Goal: Check status: Check status

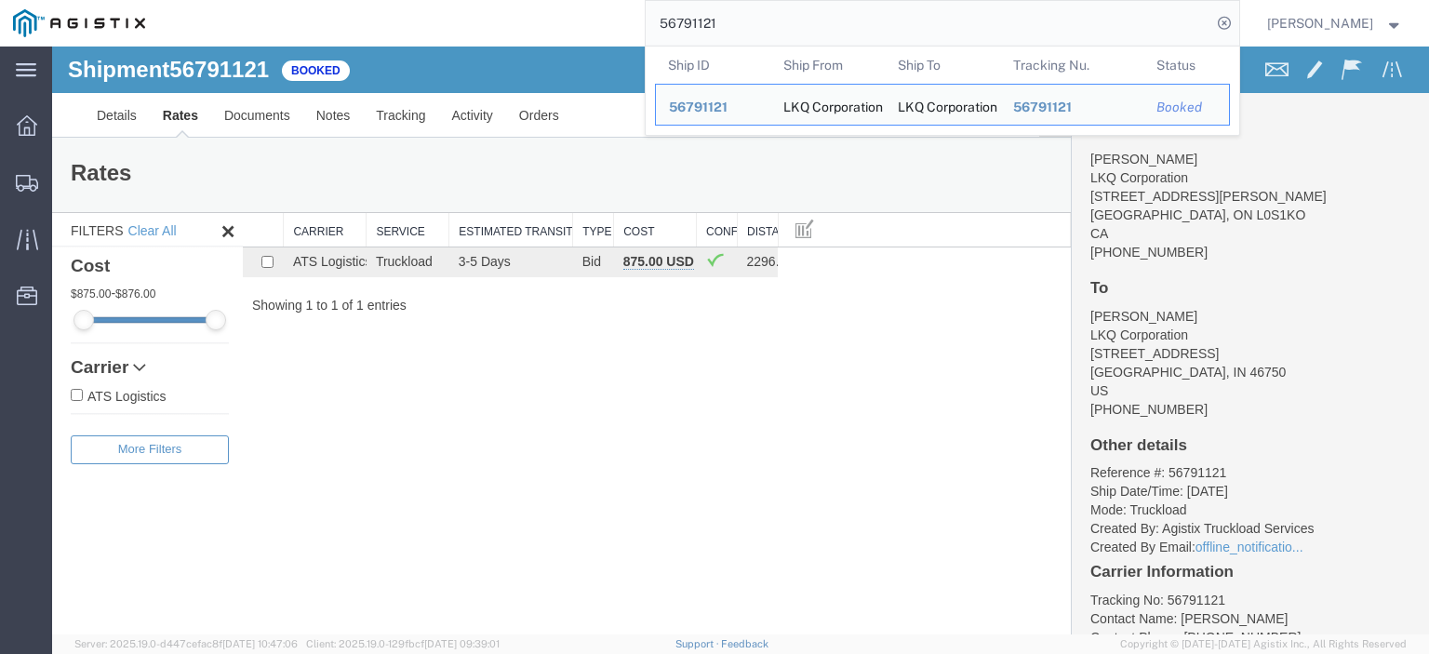
drag, startPoint x: 773, startPoint y: 27, endPoint x: 652, endPoint y: 28, distance: 121.0
click at [652, 28] on div "56791121 Ship ID Ship From Ship To Tracking Nu. Status Ship ID 56791121 Ship Fr…" at bounding box center [698, 23] width 1081 height 47
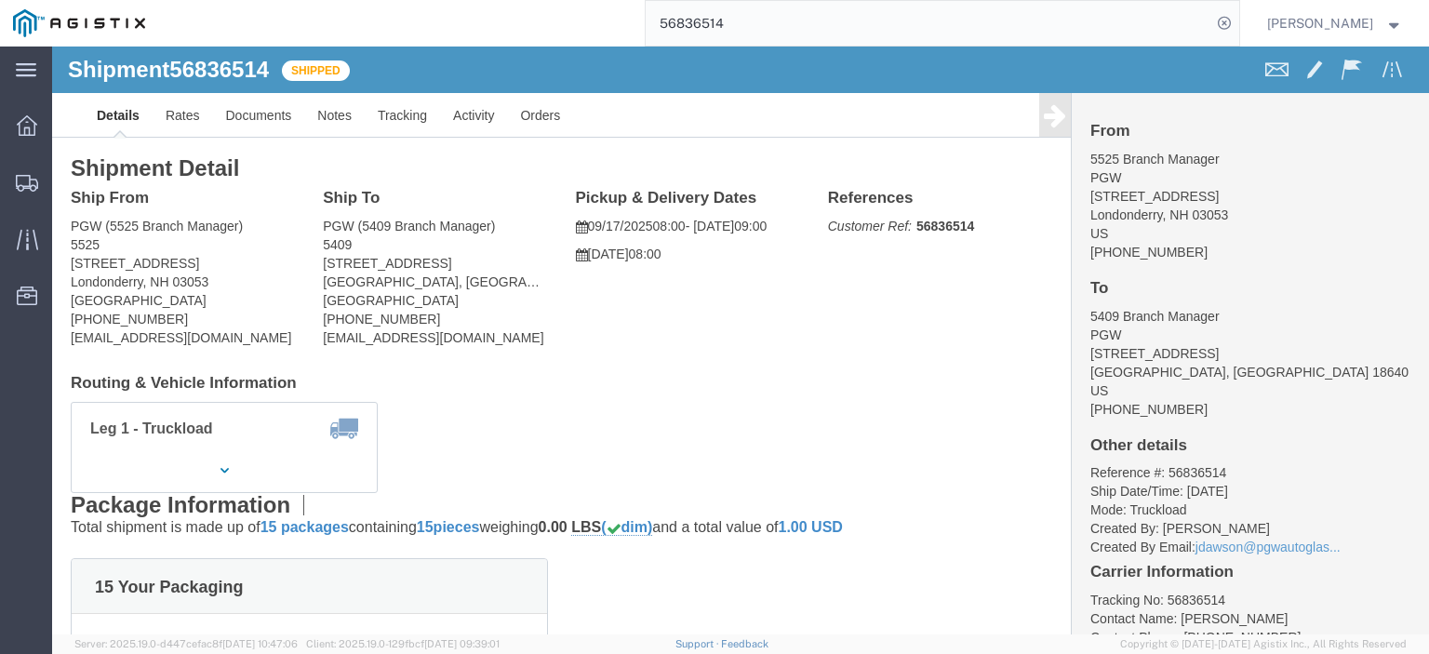
click link "Details"
click link "Rates"
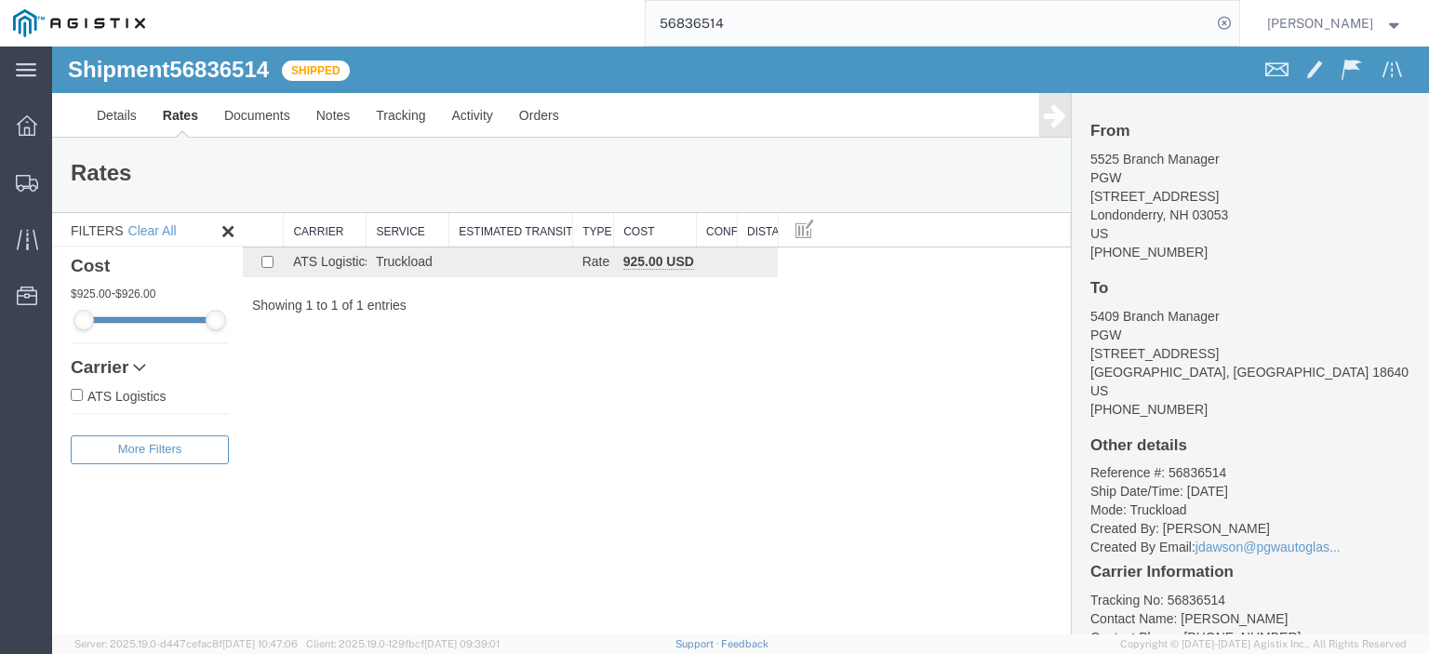
drag, startPoint x: 793, startPoint y: 13, endPoint x: 463, endPoint y: -16, distance: 330.6
click at [463, 0] on html "main_menu Created with Sketch. Collapse Menu Dashboard Shipments Traffic Resour…" at bounding box center [714, 327] width 1429 height 654
paste input "045"
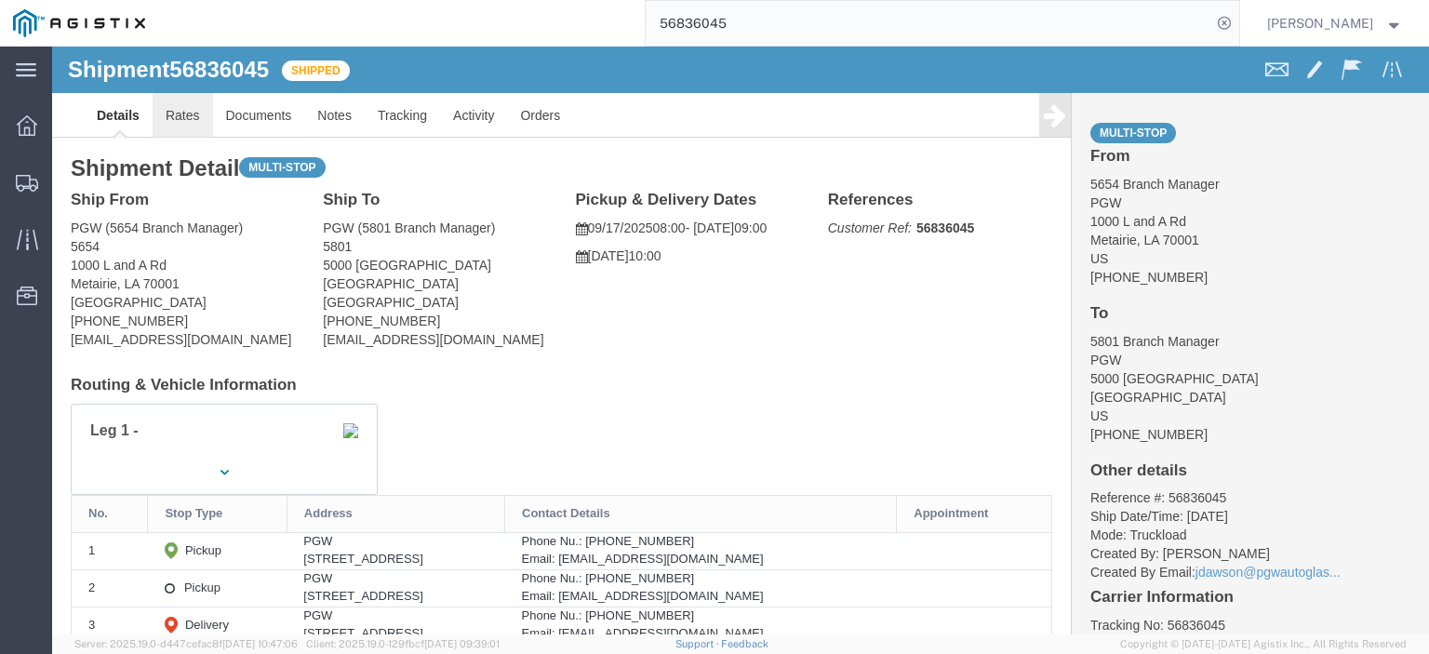
click link "Rates"
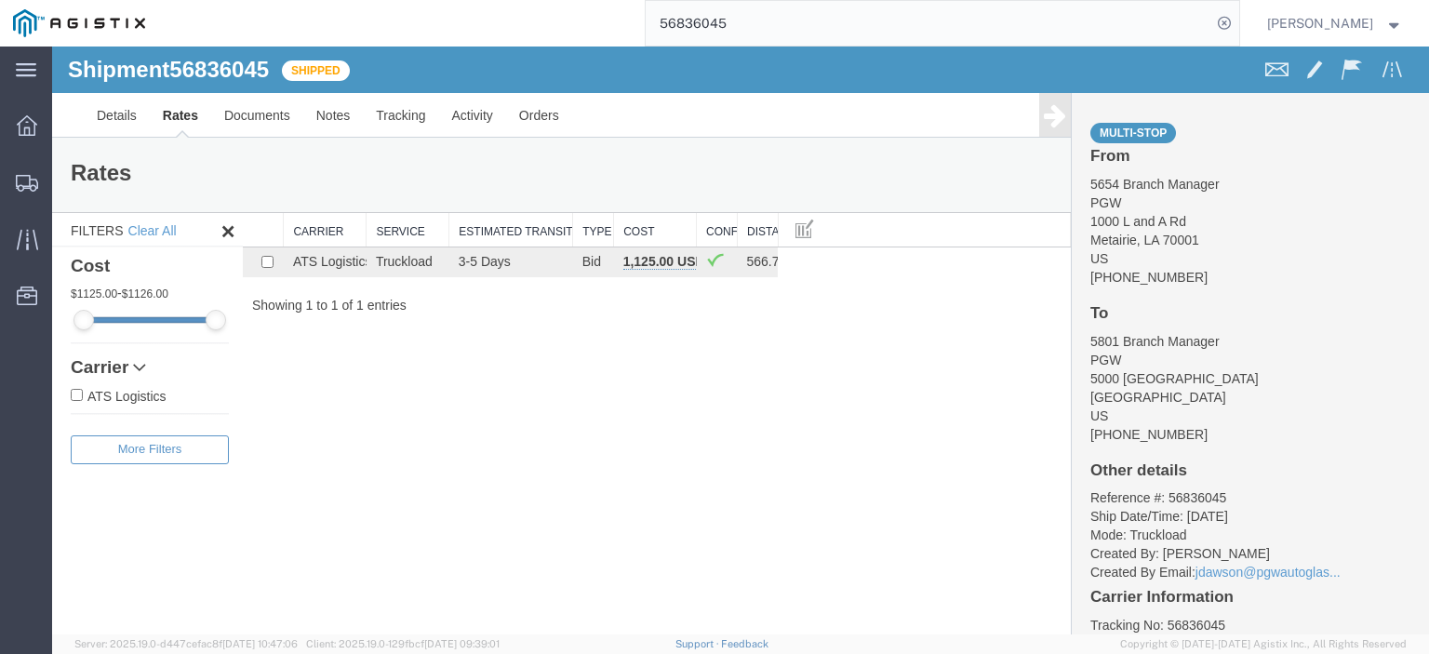
drag, startPoint x: 820, startPoint y: 33, endPoint x: 566, endPoint y: 22, distance: 254.2
click at [566, 22] on div "56836045" at bounding box center [698, 23] width 1081 height 47
paste input "21600"
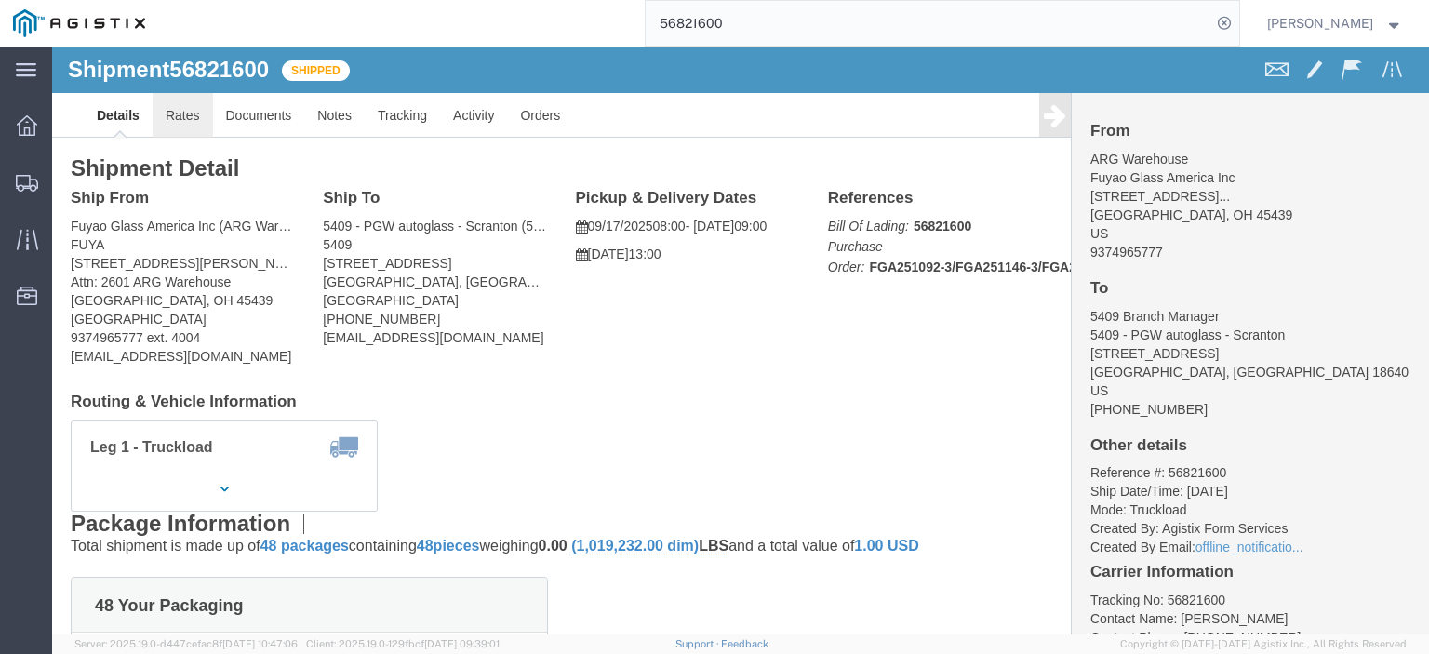
click link "Rates"
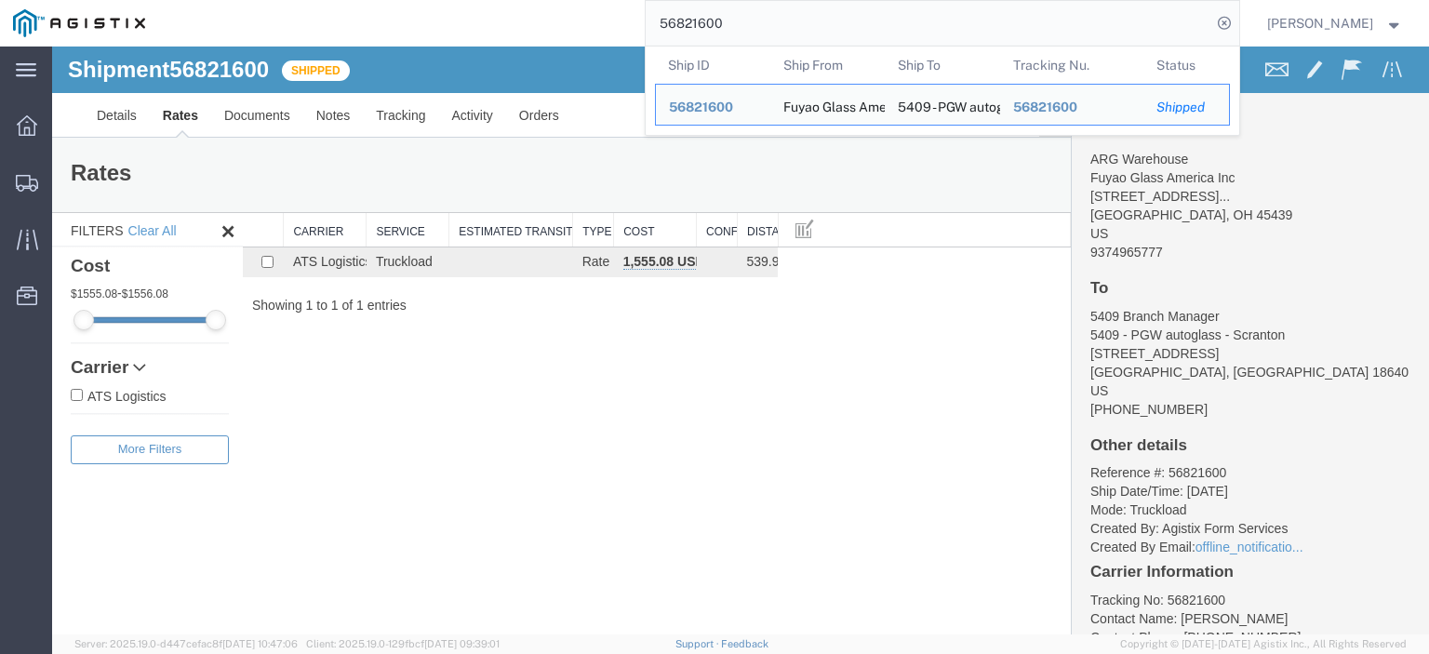
drag, startPoint x: 775, startPoint y: 23, endPoint x: 593, endPoint y: 1, distance: 183.7
click at [596, 7] on div "56821600 Ship ID Ship From Ship To Tracking Nu. Status Ship ID 56821600 Ship Fr…" at bounding box center [698, 23] width 1081 height 47
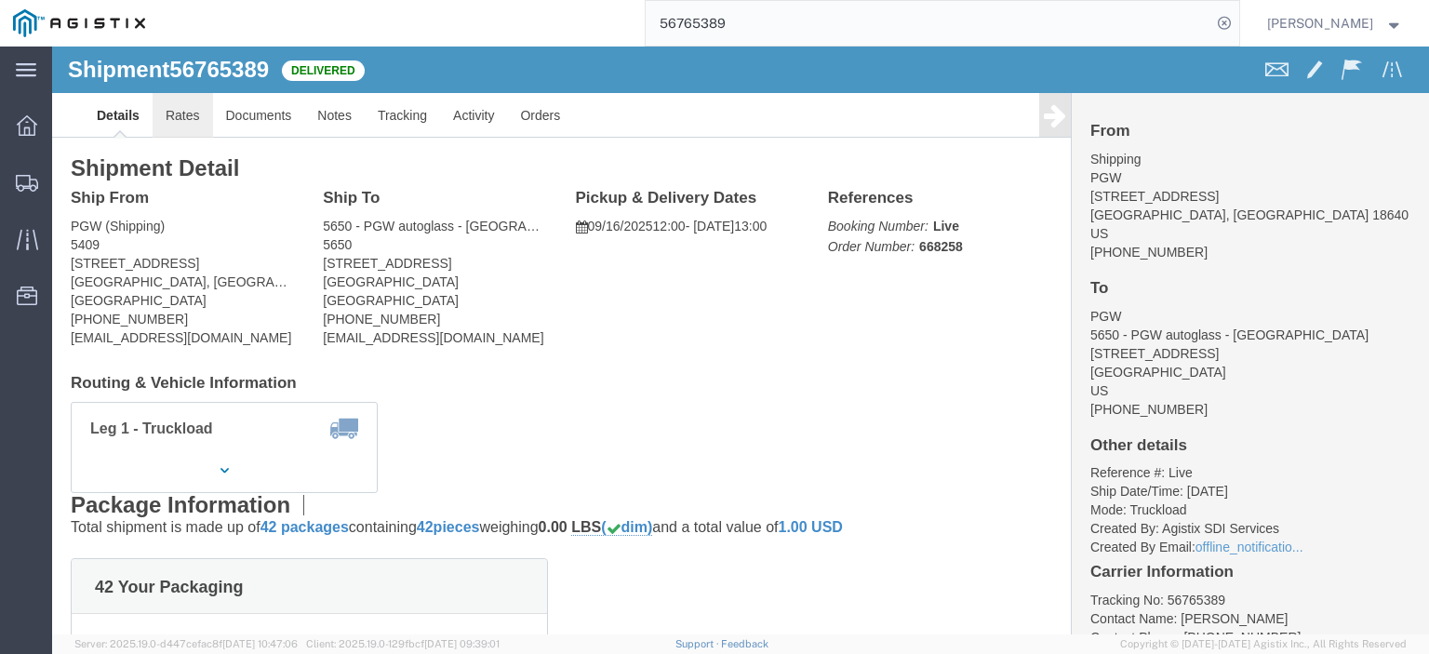
click link "Rates"
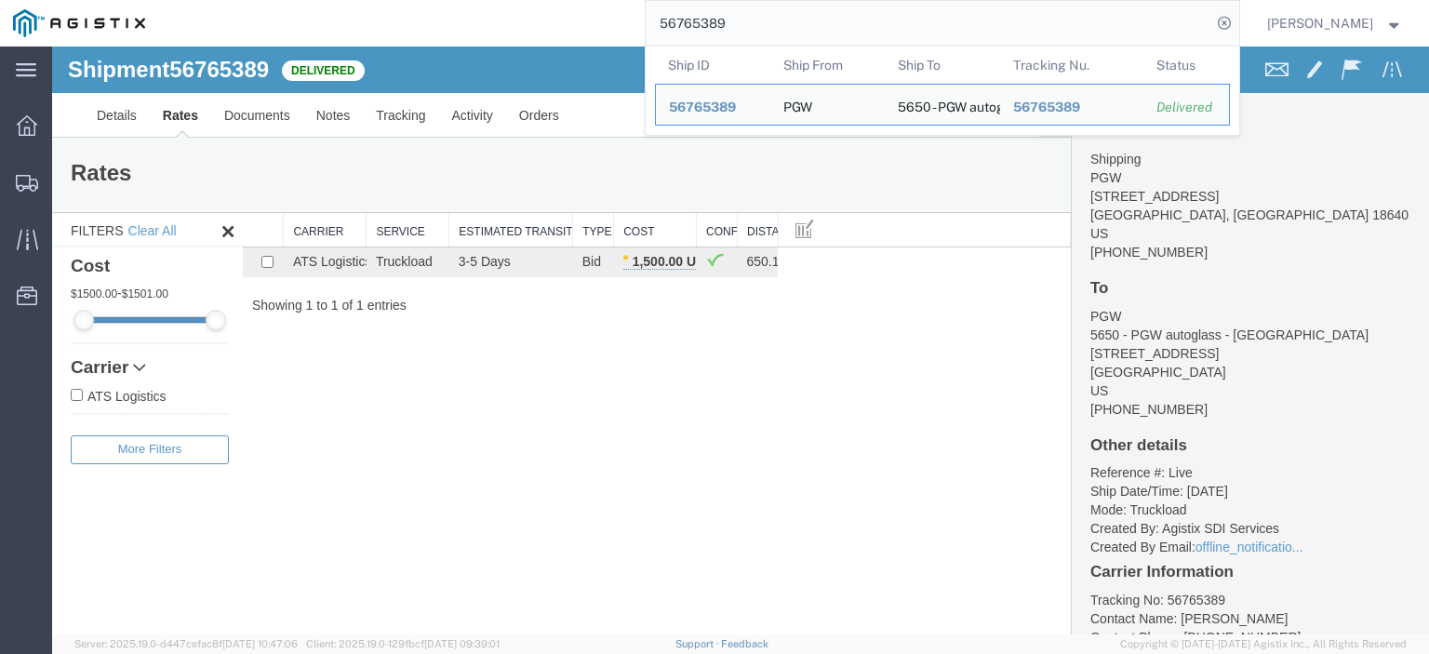
drag, startPoint x: 808, startPoint y: 10, endPoint x: 602, endPoint y: 26, distance: 206.2
click at [602, 26] on div "56765389 Ship ID Ship From Ship To Tracking Nu. Status Ship ID 56765389 Ship Fr…" at bounding box center [698, 23] width 1081 height 47
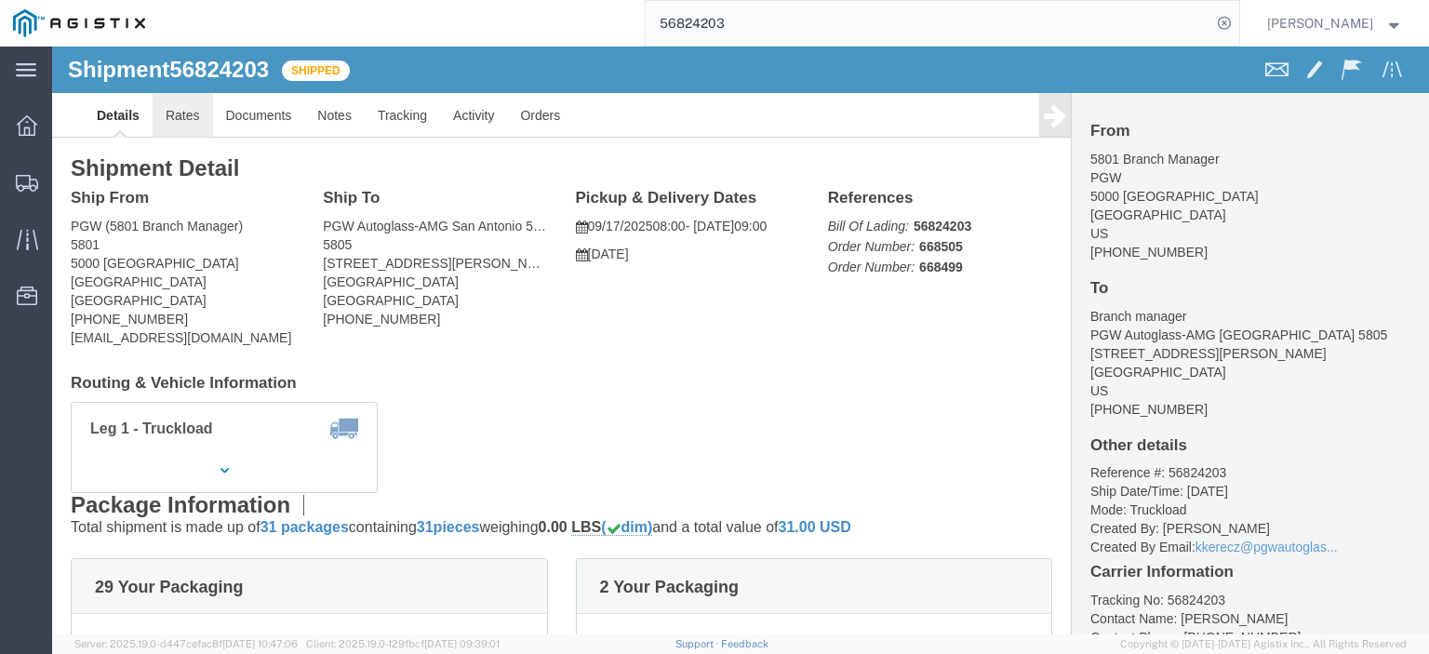
click link "Rates"
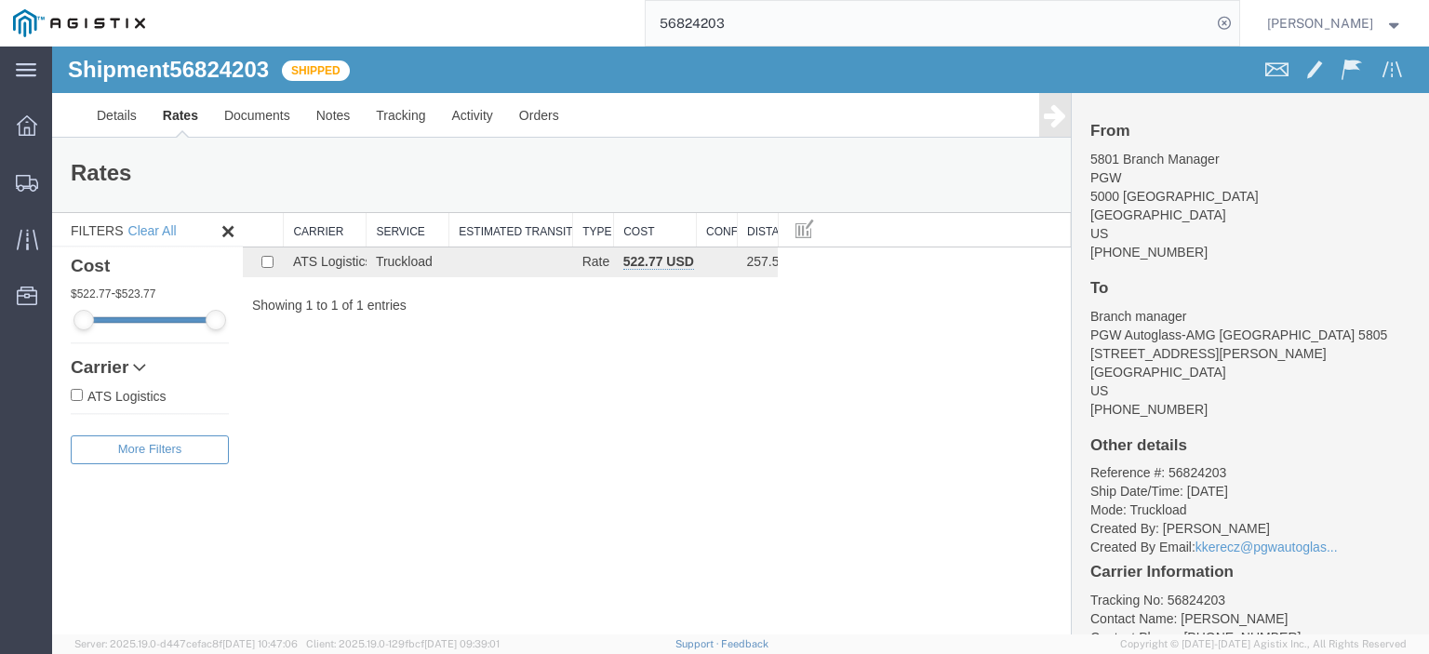
drag, startPoint x: 814, startPoint y: 21, endPoint x: 409, endPoint y: -33, distance: 408.5
click at [409, 0] on html "main_menu Created with Sketch. Collapse Menu Dashboard Shipments Traffic Resour…" at bounding box center [714, 327] width 1429 height 654
paste input "05974"
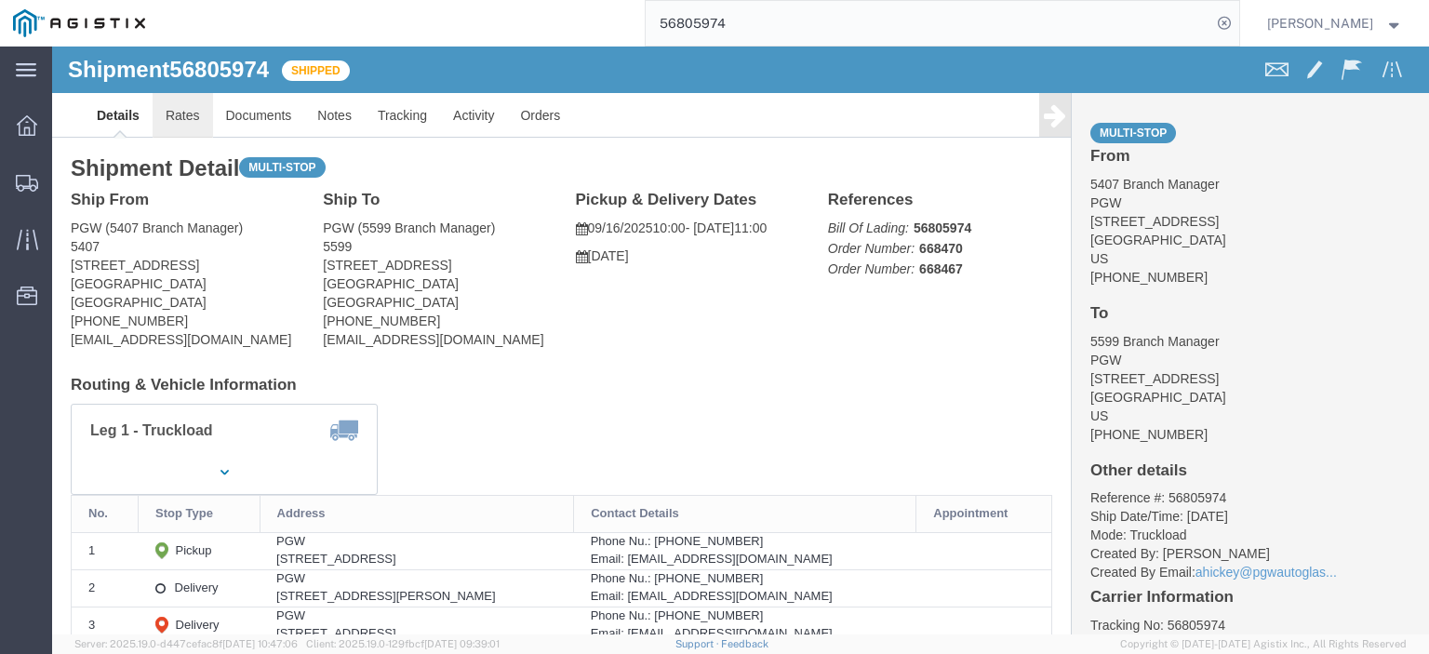
click link "Rates"
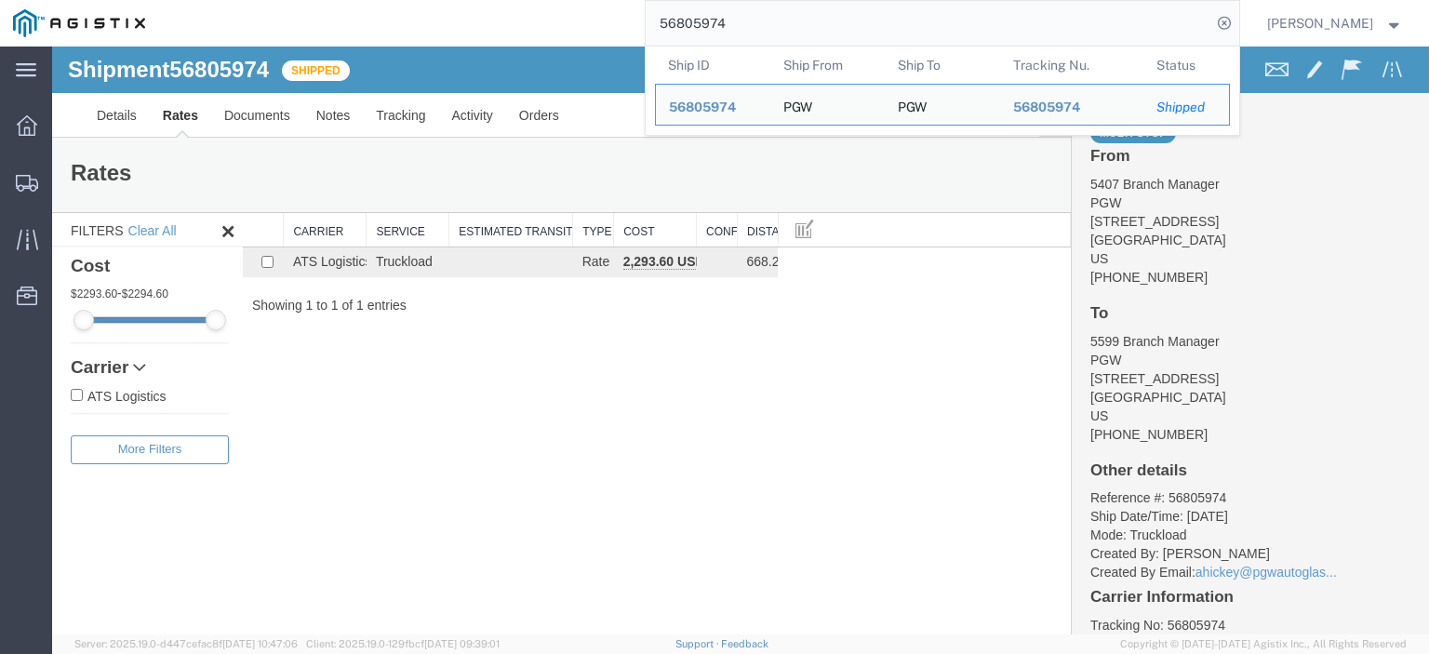
drag, startPoint x: 715, startPoint y: 21, endPoint x: 536, endPoint y: -7, distance: 181.0
click at [536, 0] on html "main_menu Created with Sketch. Collapse Menu Dashboard Shipments Traffic Resour…" at bounding box center [714, 327] width 1429 height 654
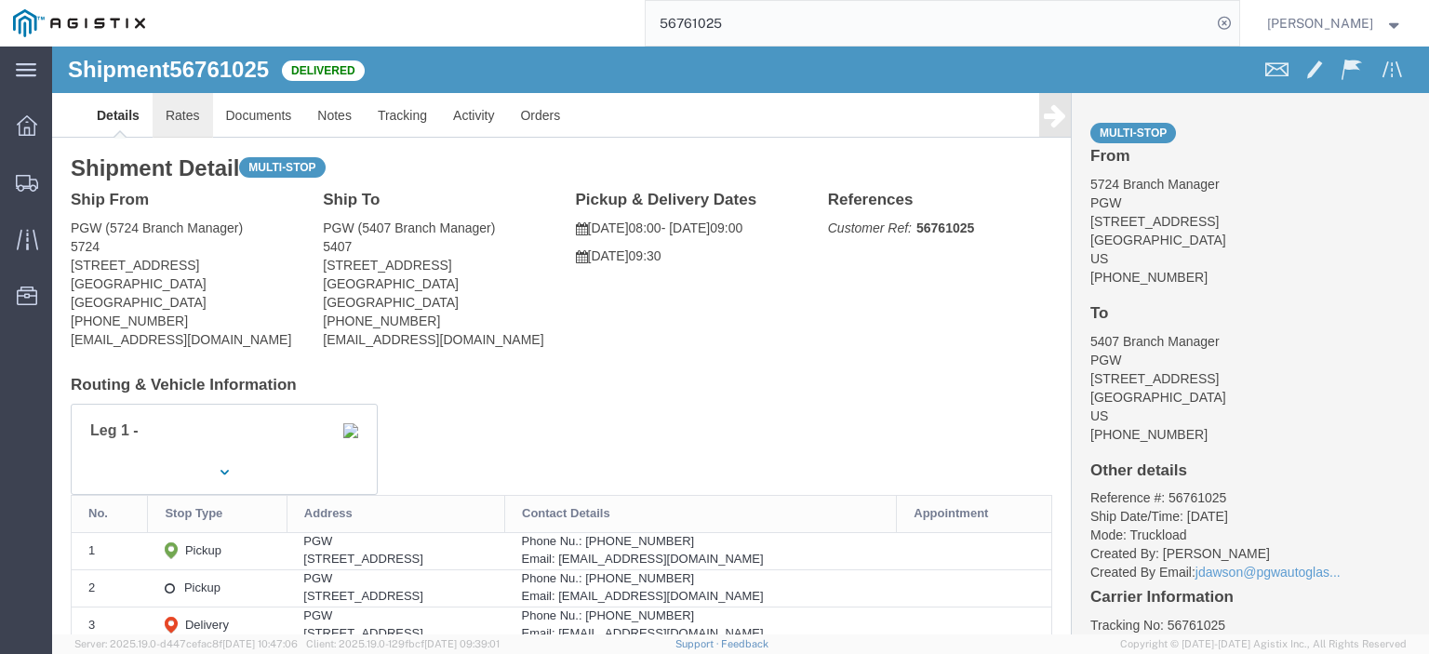
click link "Rates"
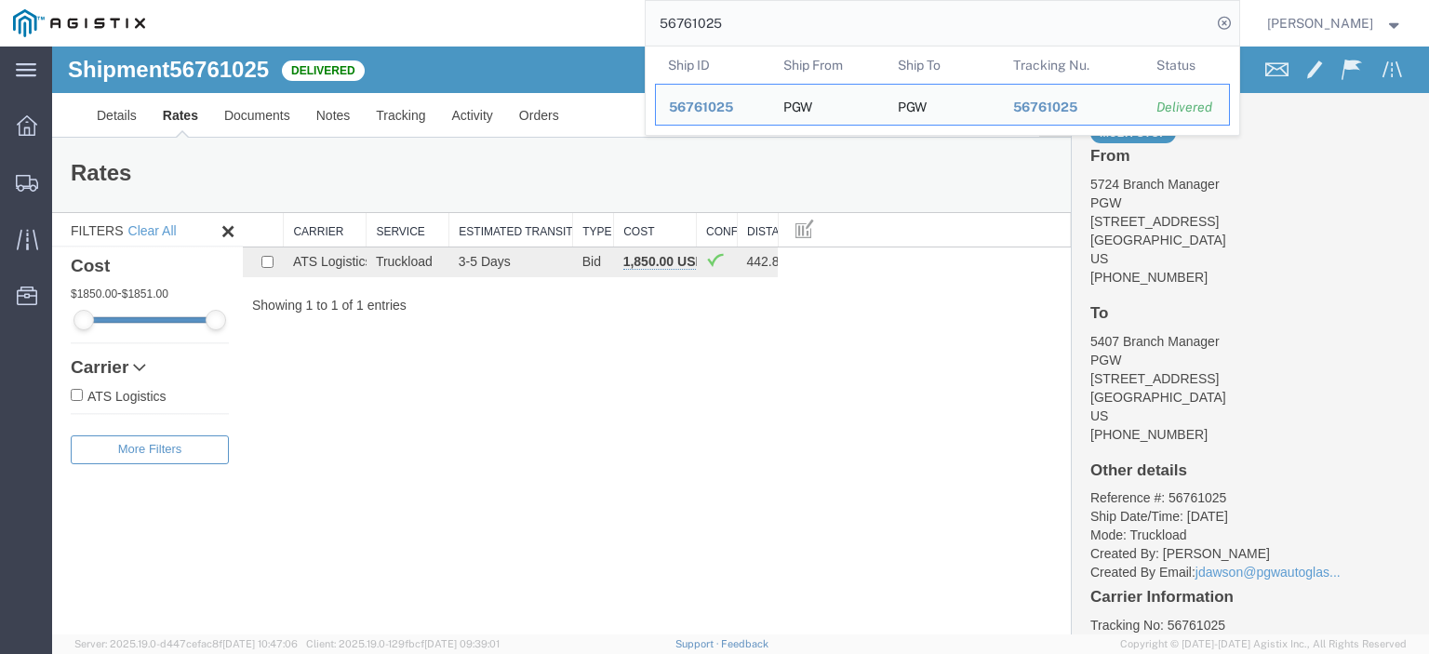
drag, startPoint x: 764, startPoint y: 20, endPoint x: 526, endPoint y: -31, distance: 243.4
click at [526, 0] on html "main_menu Created with Sketch. Collapse Menu Dashboard Shipments Traffic Resour…" at bounding box center [714, 327] width 1429 height 654
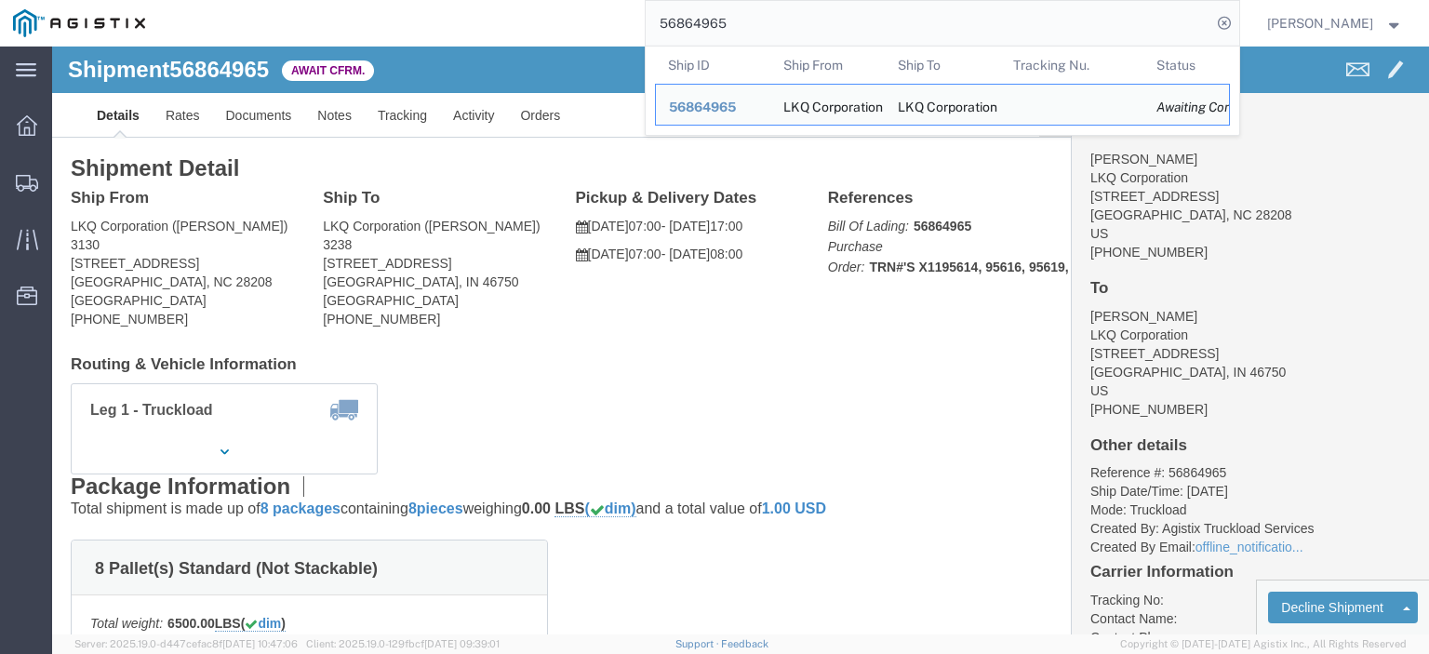
drag, startPoint x: 156, startPoint y: 219, endPoint x: 15, endPoint y: 222, distance: 141.5
click div "Ship From LKQ Corporation ([PERSON_NAME]) [STREET_ADDRESS] [PHONE_NUMBER]"
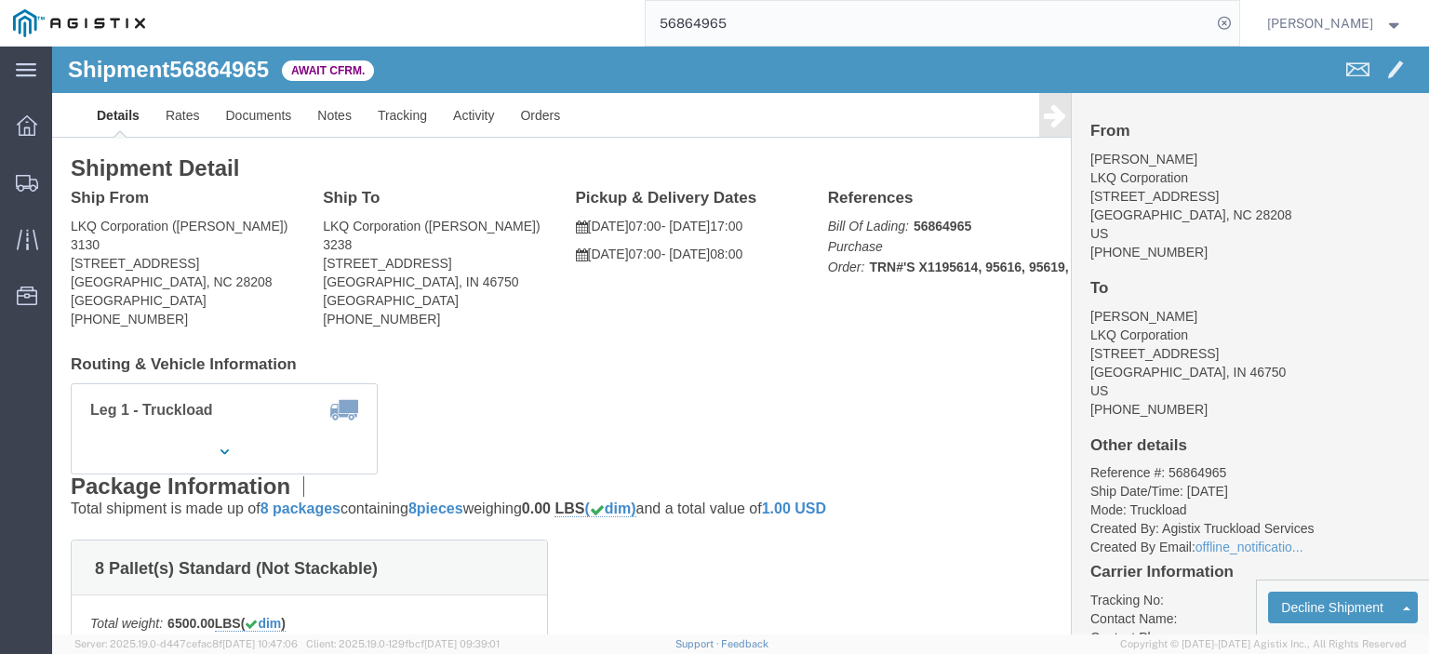
copy address "[STREET_ADDRESS]"
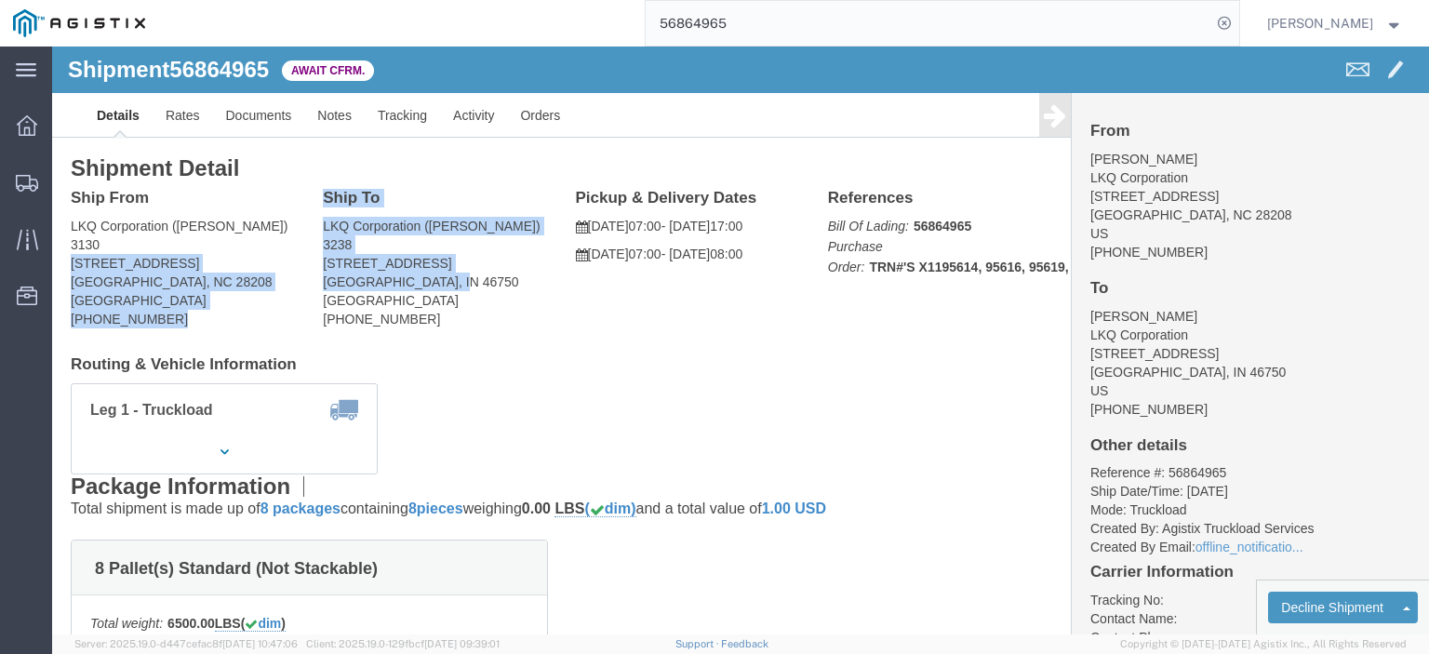
drag, startPoint x: 410, startPoint y: 226, endPoint x: 253, endPoint y: 221, distance: 157.3
click div "Ship From LKQ Corporation ([PERSON_NAME]) [STREET_ADDRESS] [PHONE_NUMBER] Ship …"
drag, startPoint x: 358, startPoint y: 223, endPoint x: 395, endPoint y: 223, distance: 36.3
click address "LKQ Corporation ([PERSON_NAME]) [STREET_ADDRESS] [PHONE_NUMBER]"
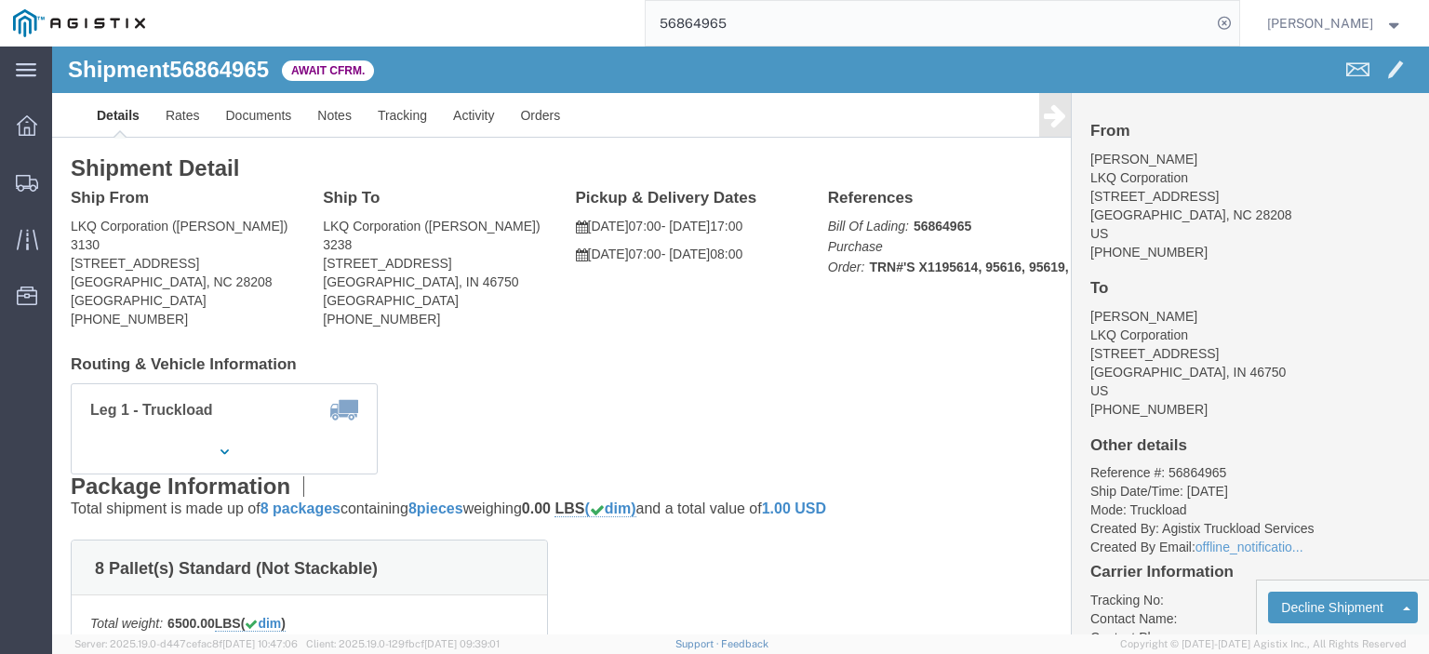
drag, startPoint x: 418, startPoint y: 212, endPoint x: 264, endPoint y: 214, distance: 153.5
click div "Ship To LKQ Corporation ([PERSON_NAME]) [STREET_ADDRESS] [PHONE_NUMBER]"
copy address "[STREET_ADDRESS]"
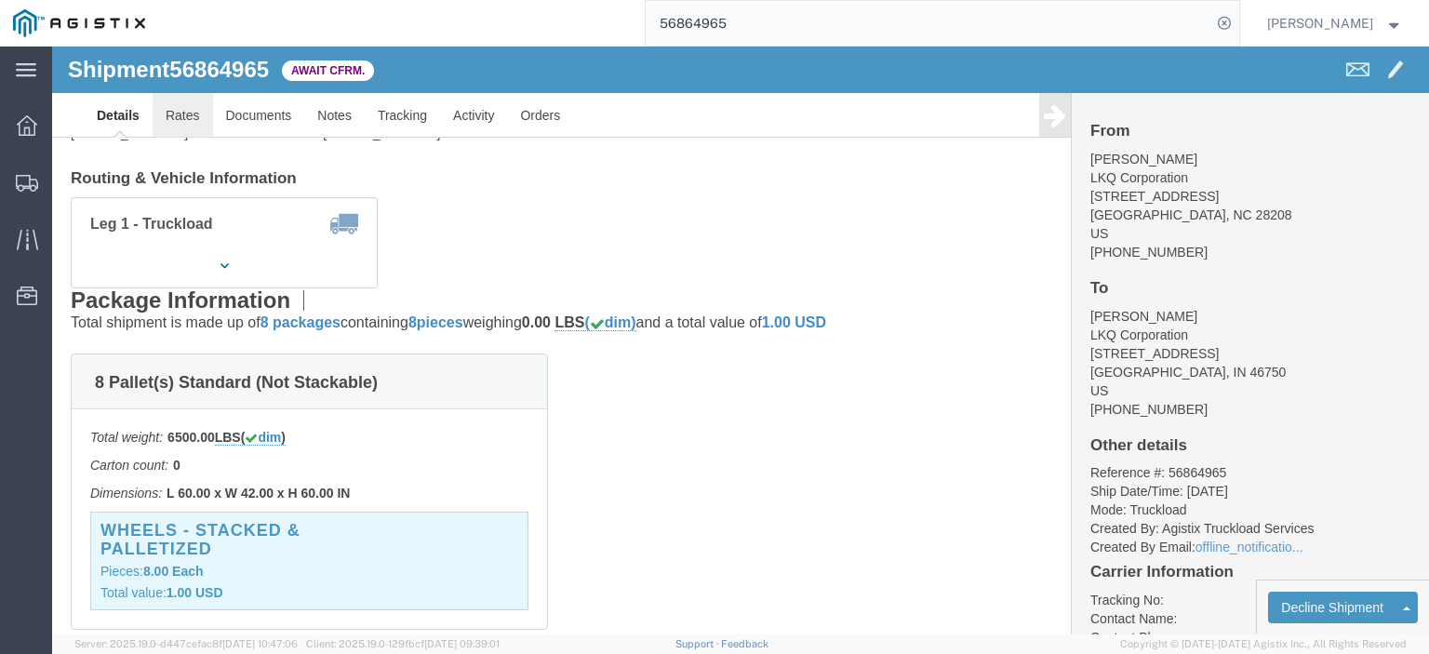
click link "Rates"
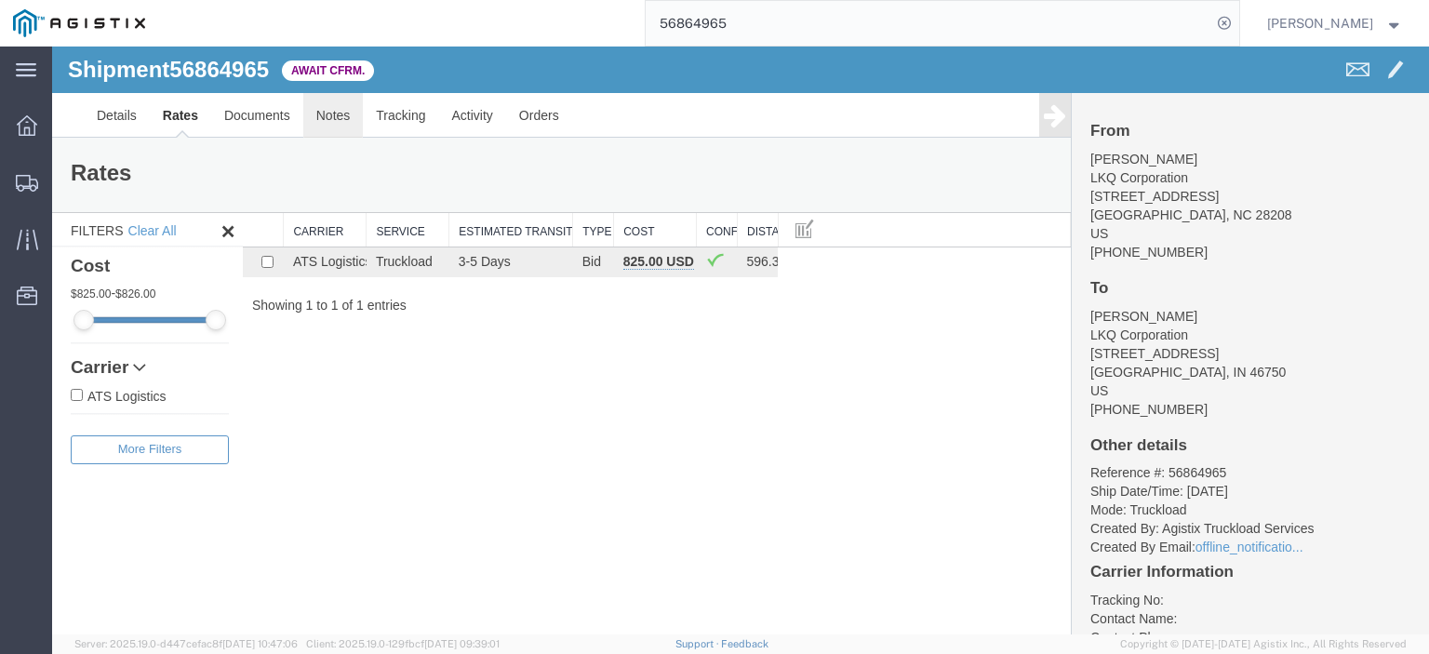
click at [328, 107] on link "Notes" at bounding box center [333, 115] width 60 height 45
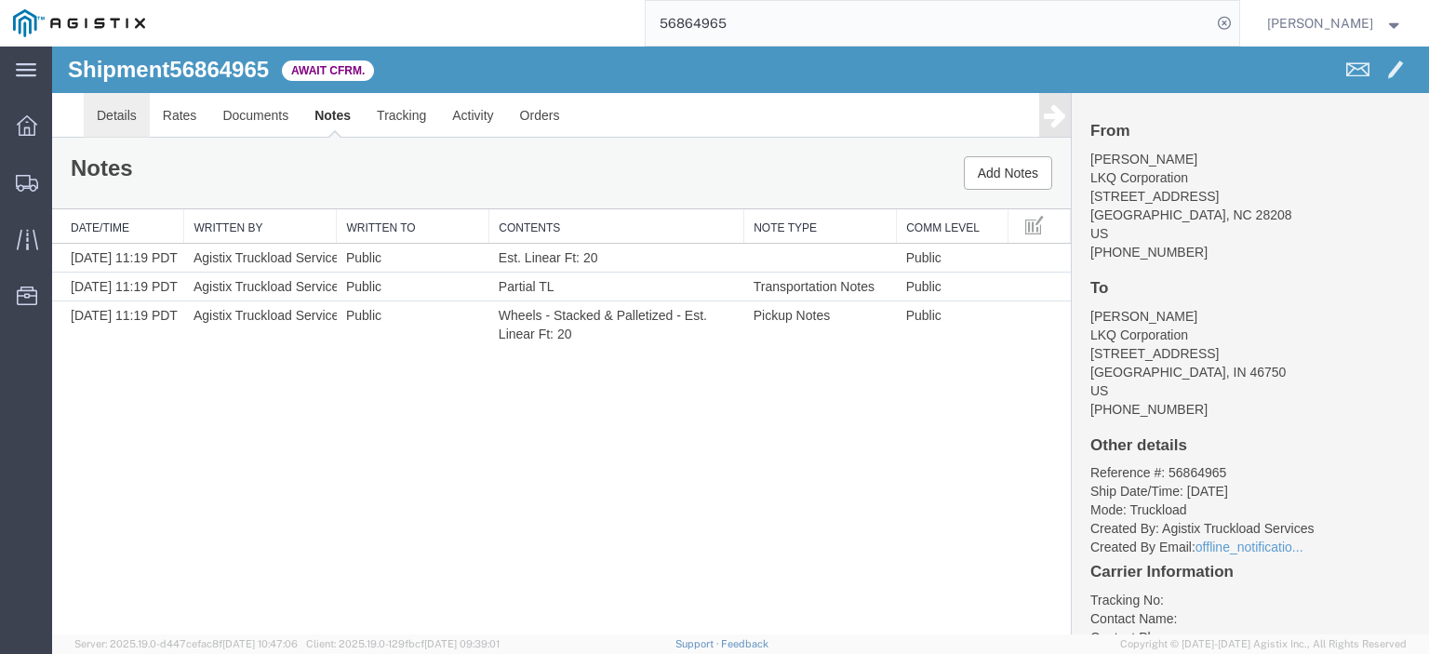
click at [141, 118] on link "Details" at bounding box center [117, 115] width 66 height 45
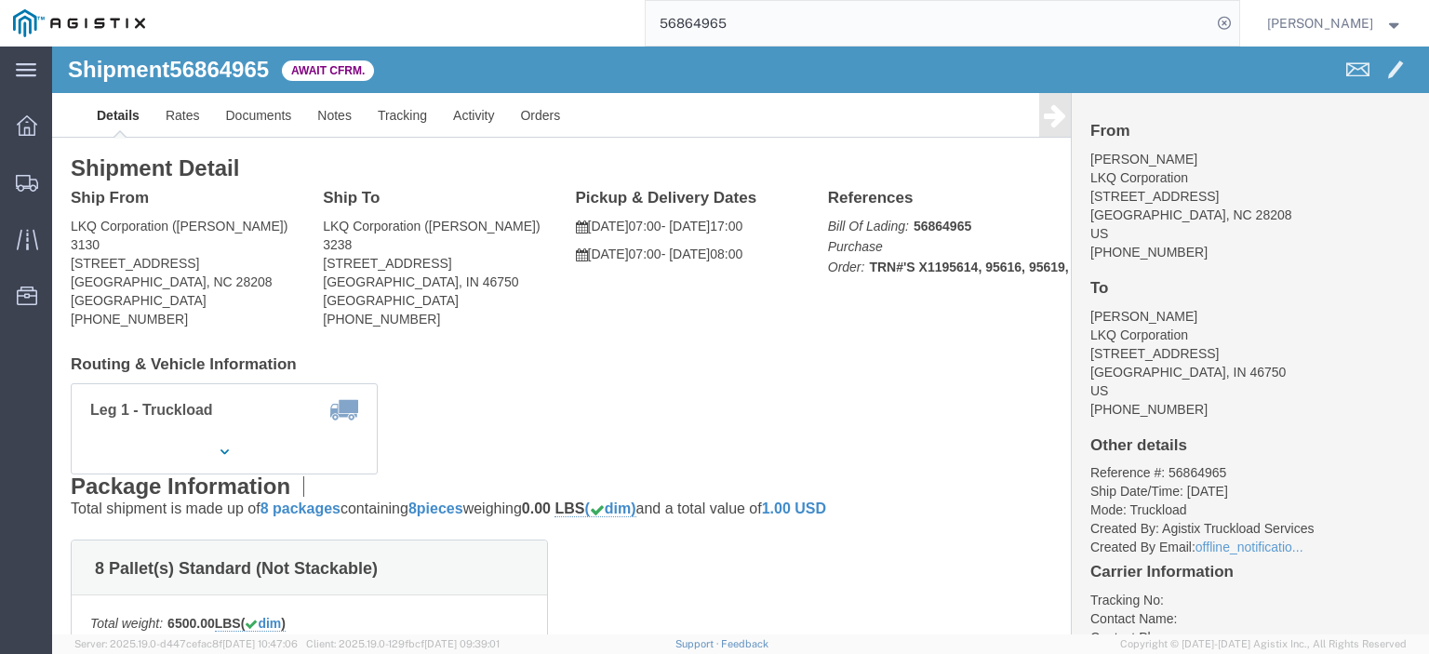
click at [556, 652] on agx-app-version "Server: 2025.19.0-d447cefac8f [DATE] 10:47:06 Client: 2025.19.0-129fbcf [DATE] …" at bounding box center [740, 645] width 1377 height 20
drag, startPoint x: 57, startPoint y: 204, endPoint x: 63, endPoint y: 220, distance: 17.1
click html "Shipment 56864965 3 of 3 Await Cfrm. Details Rates Documents Notes Tracking Act…"
copy address "LKQ Corporation ([PERSON_NAME]) 3130"
drag, startPoint x: 99, startPoint y: 265, endPoint x: 0, endPoint y: 276, distance: 99.3
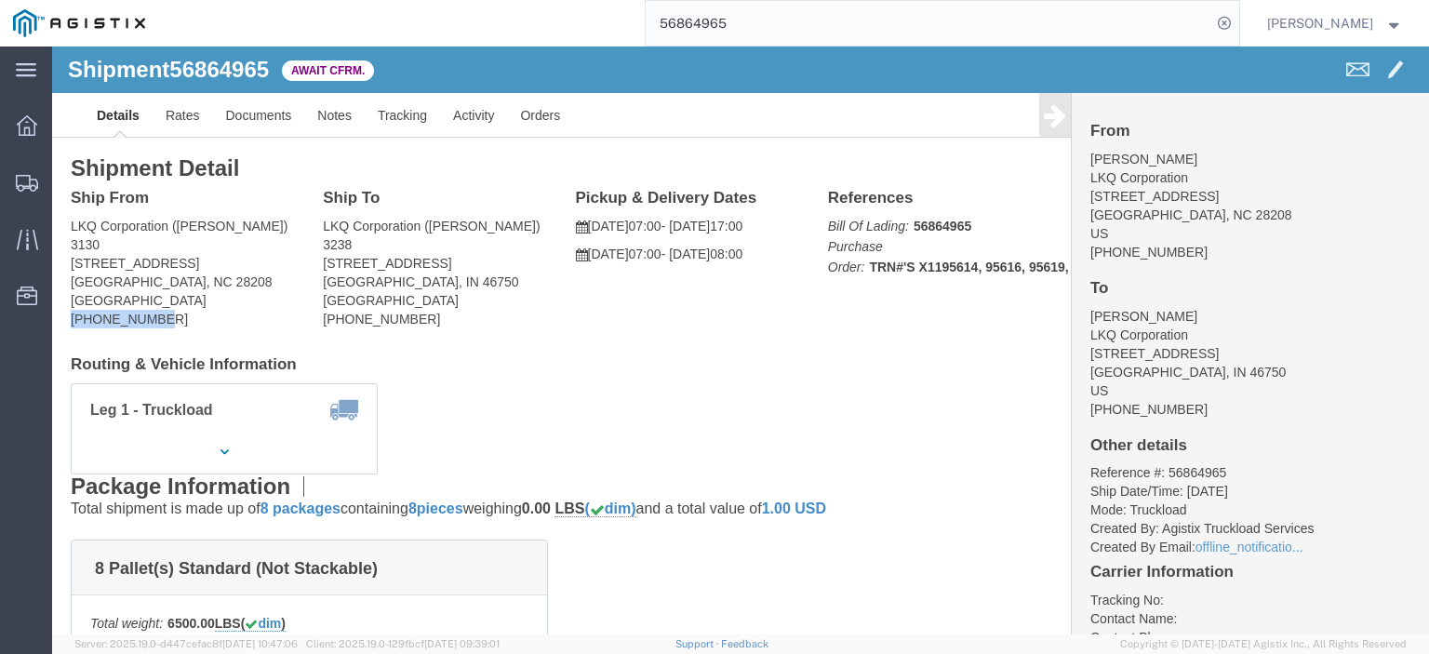
click div "Shipment Detail Ship From LKQ Corporation ([PERSON_NAME]) [STREET_ADDRESS] [PHO…"
copy address "[PHONE_NUMBER]"
click address "LKQ Corporation ([PERSON_NAME]) [STREET_ADDRESS] [PHONE_NUMBER]"
click link "Documents"
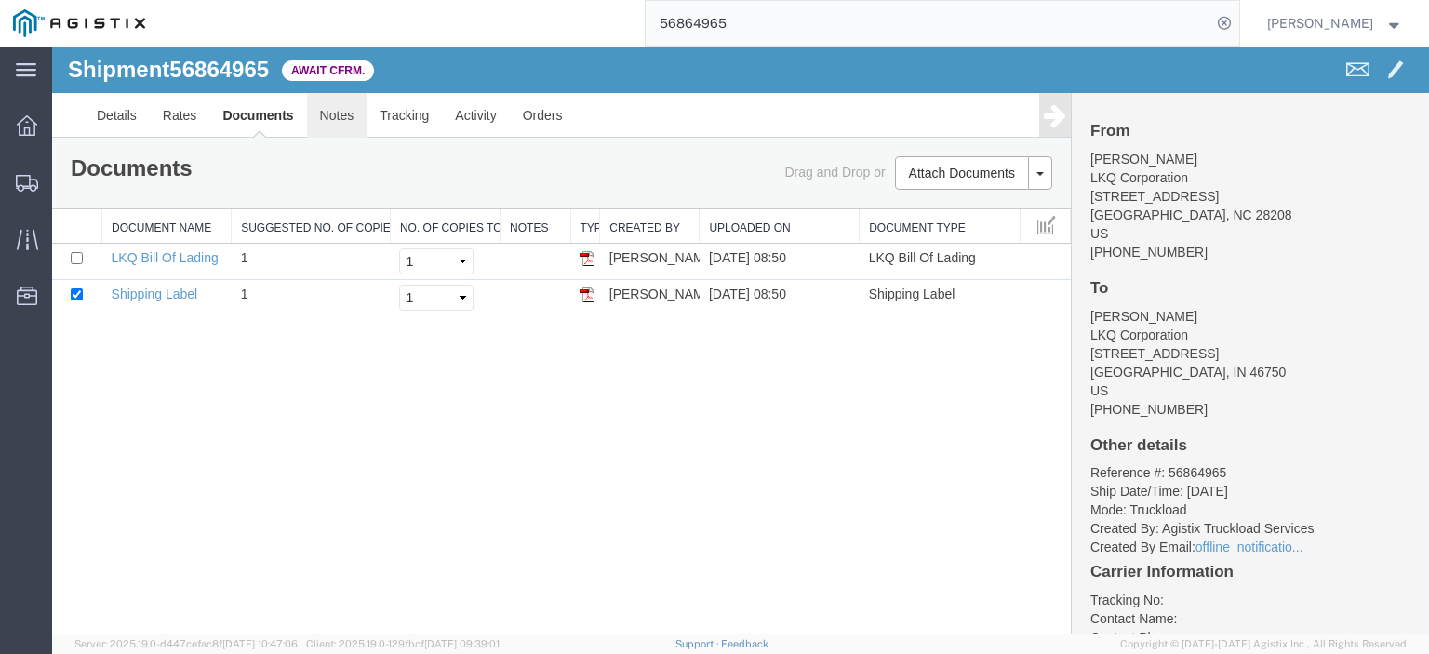
click at [335, 120] on link "Notes" at bounding box center [337, 115] width 60 height 45
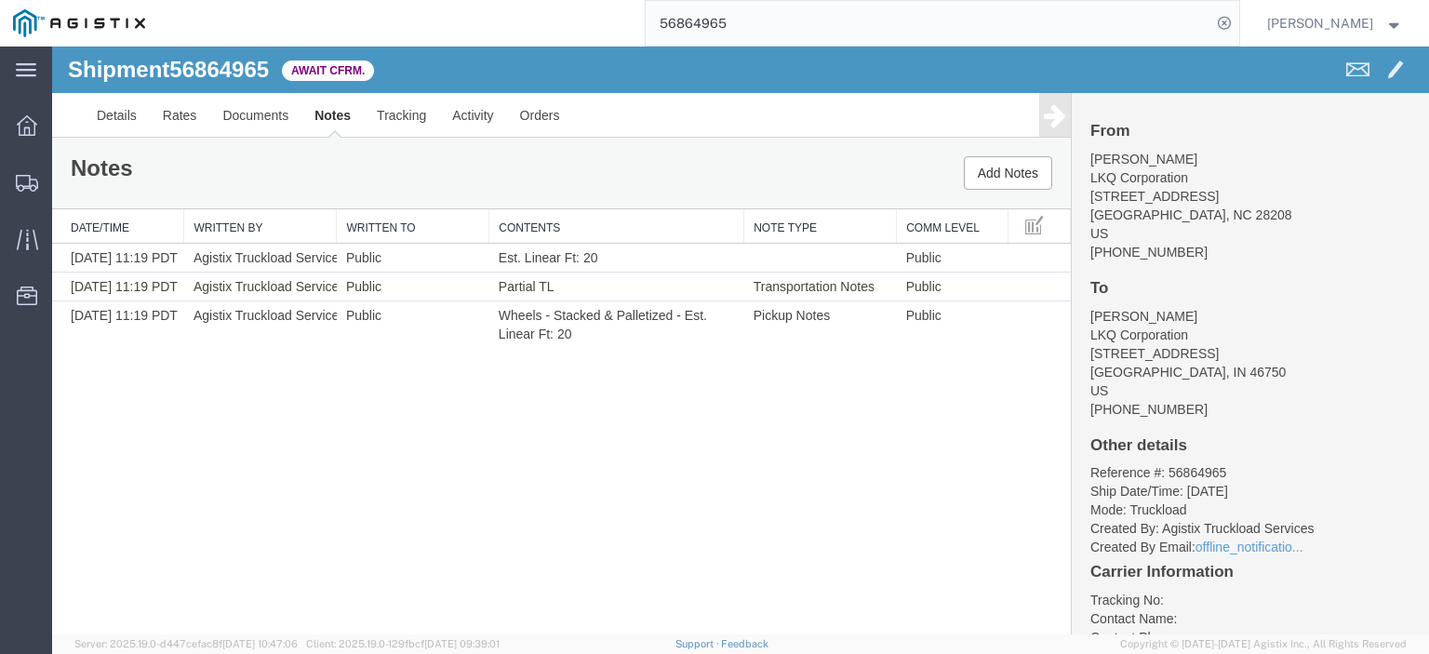
drag, startPoint x: 786, startPoint y: 28, endPoint x: 417, endPoint y: 7, distance: 370.0
click at [417, 8] on div "56864965" at bounding box center [698, 23] width 1081 height 47
paste input "6214"
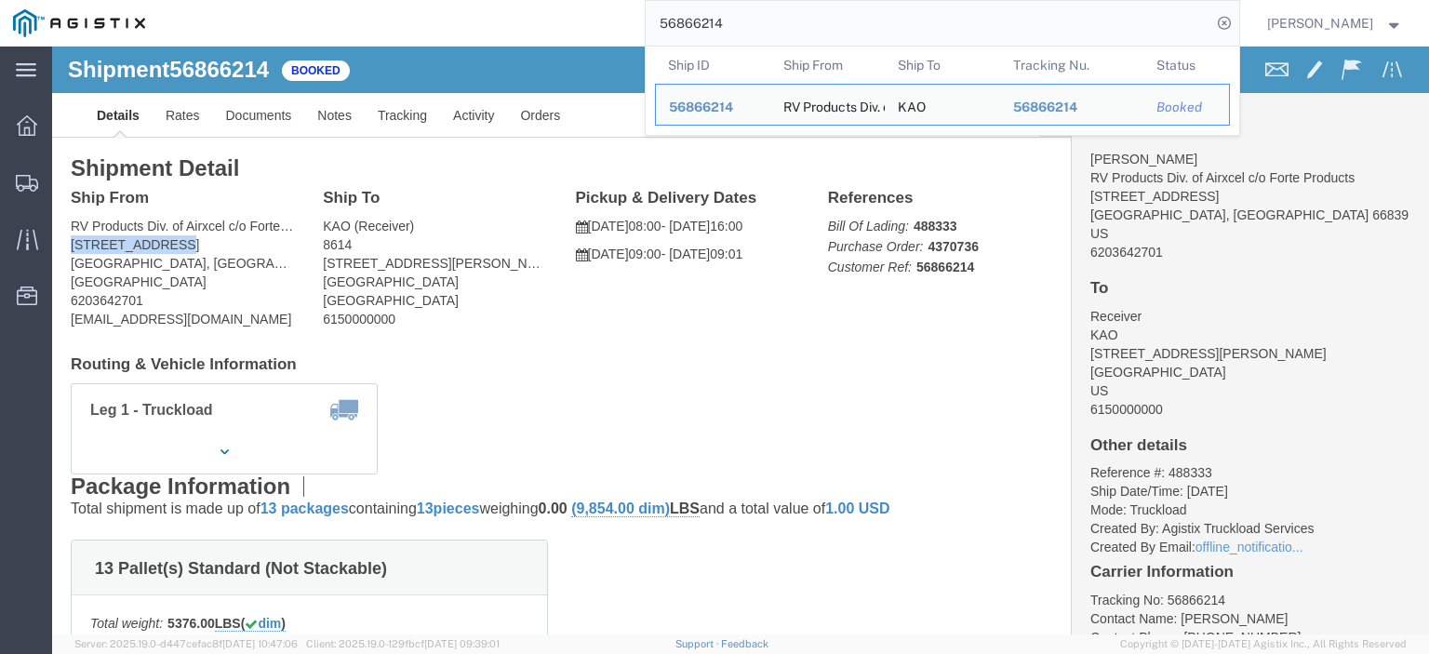
drag, startPoint x: 137, startPoint y: 201, endPoint x: 19, endPoint y: 205, distance: 118.2
click address "RV Products Div. of Airxcel c/o Forte Products ([PERSON_NAME]) [STREET_ADDRESS]…"
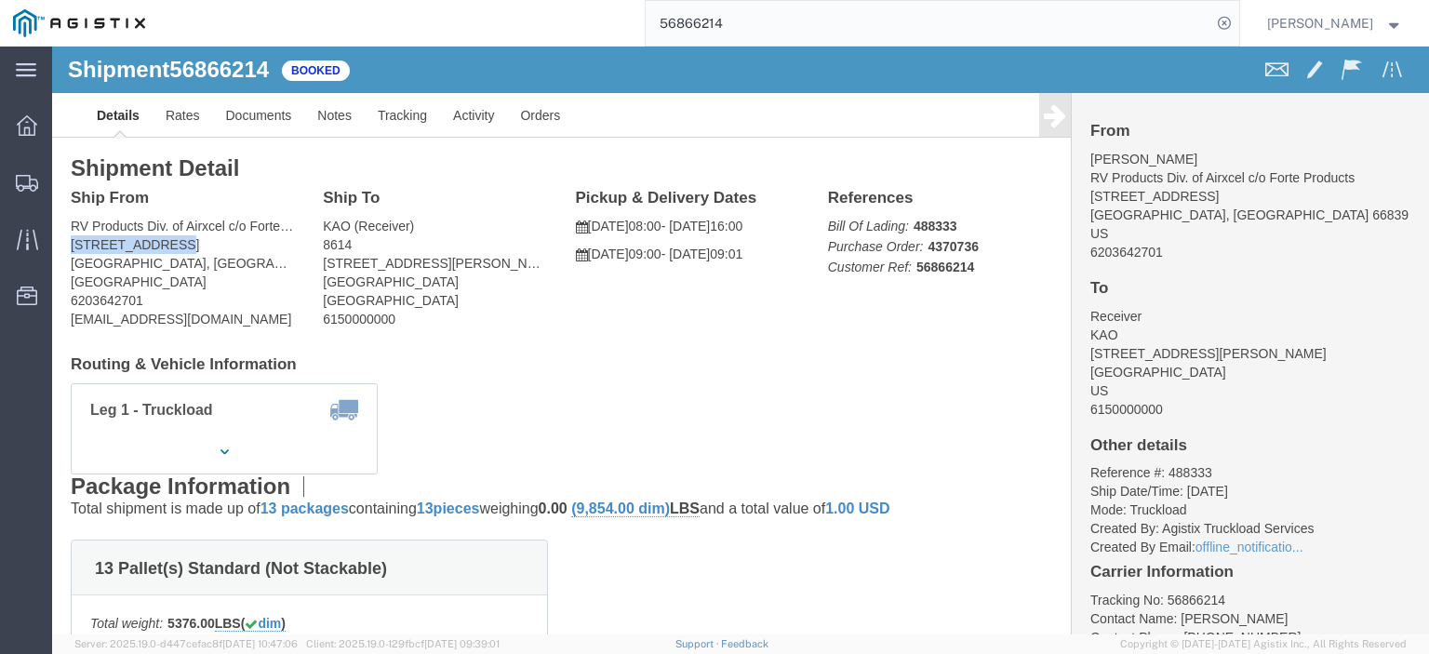
copy address "[STREET_ADDRESS]"
drag, startPoint x: 462, startPoint y: 213, endPoint x: 257, endPoint y: 220, distance: 204.8
click div "Ship To KAO (Receiver) 8614 [STREET_ADDRESS][PERSON_NAME]"
copy address "[STREET_ADDRESS][PERSON_NAME]"
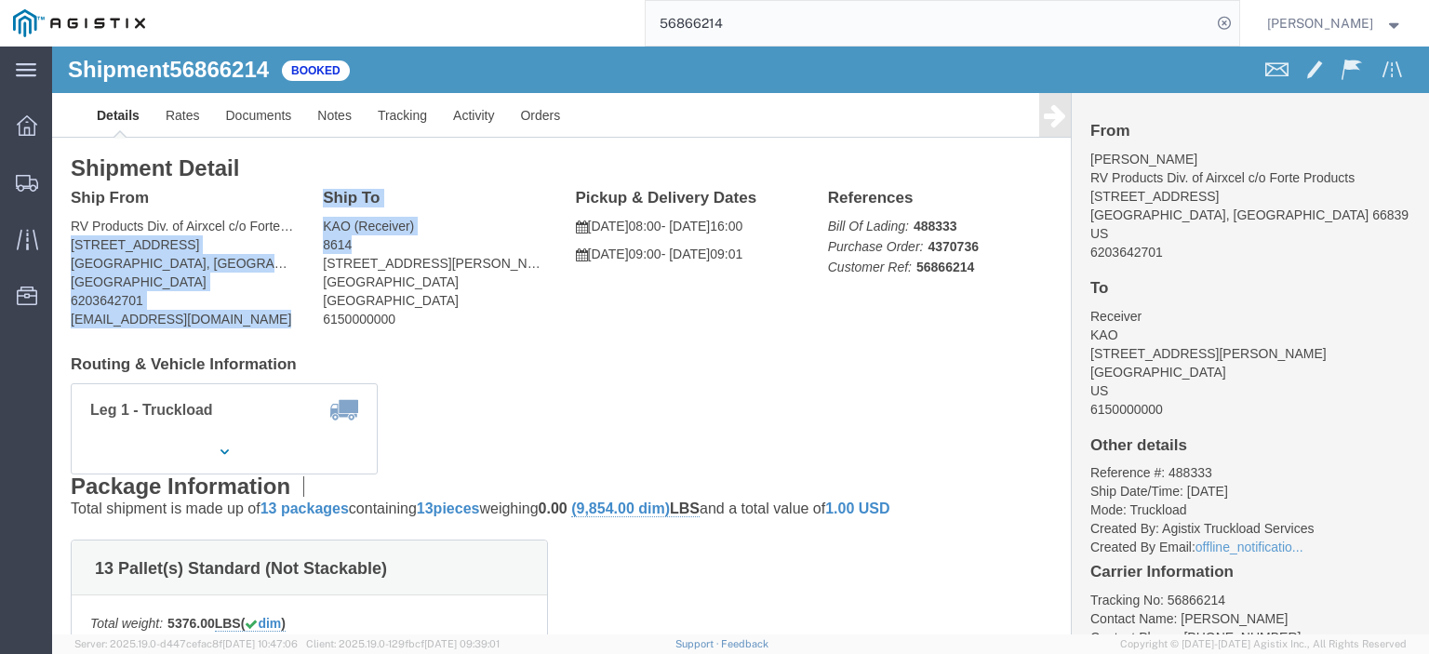
drag, startPoint x: 302, startPoint y: 198, endPoint x: 247, endPoint y: 180, distance: 58.8
click div "Ship From RV Products Div. of Airxcel c/o Forte Products ([PERSON_NAME]) [STREE…"
click address "KAO (Receiver) 8614 [STREET_ADDRESS][PERSON_NAME] 6150000000"
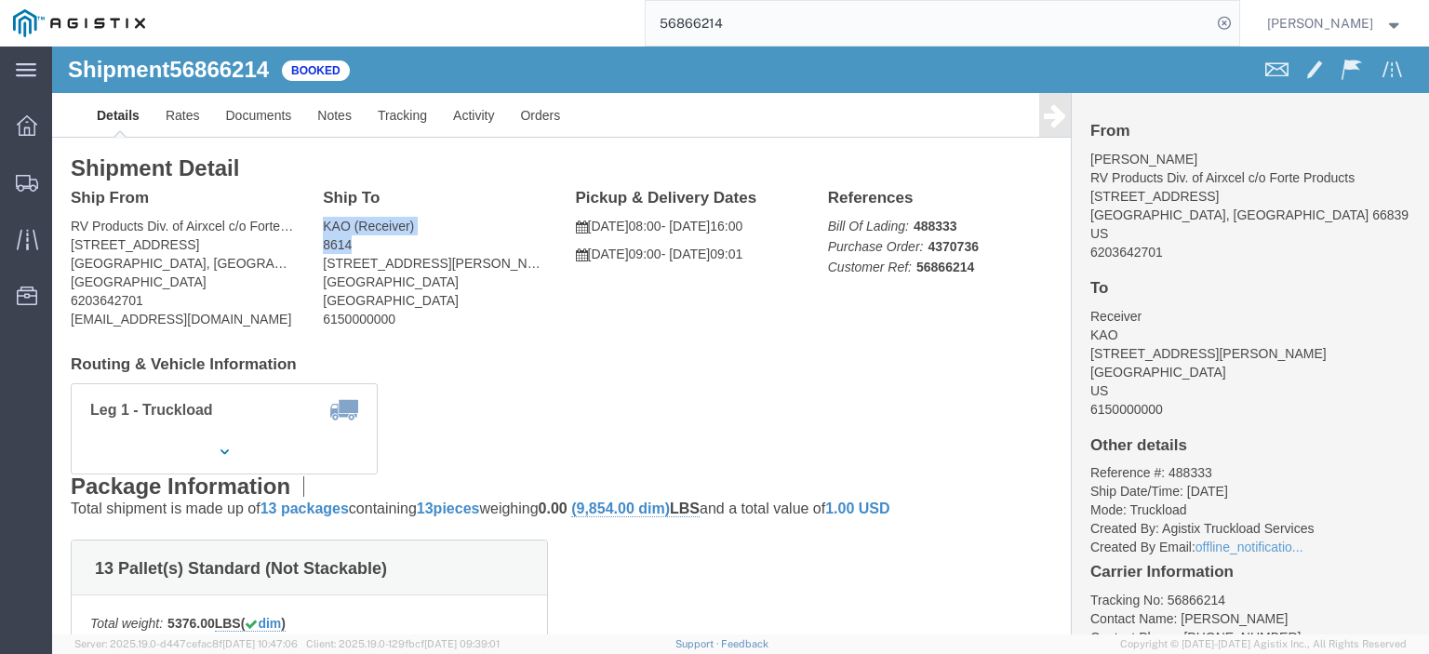
drag, startPoint x: 299, startPoint y: 199, endPoint x: 268, endPoint y: 177, distance: 38.0
click address "KAO (Receiver) 8614 [STREET_ADDRESS][PERSON_NAME] 6150000000"
copy address "KAO (Receiver) 8614"
drag, startPoint x: 383, startPoint y: 237, endPoint x: 250, endPoint y: 237, distance: 133.1
click div "Ship From RV Products Div. of Airxcel c/o Forte Products ([PERSON_NAME]) [STREE…"
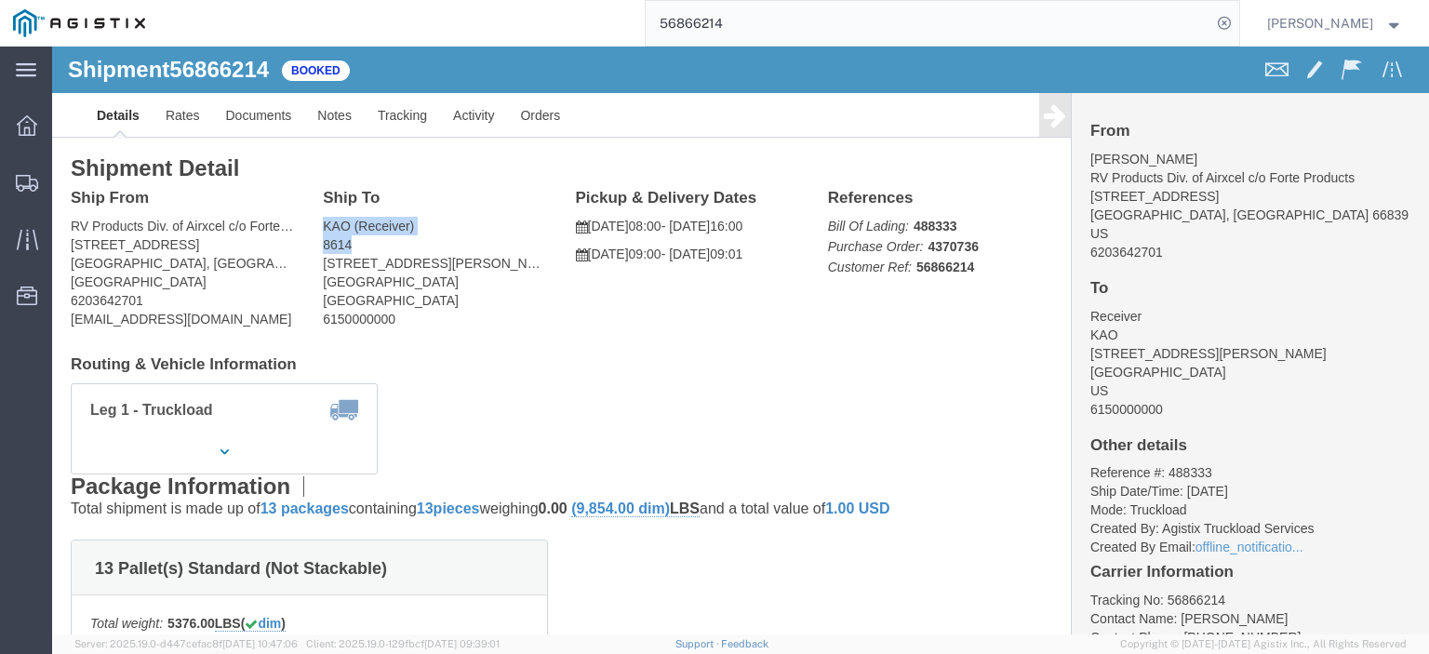
click address "KAO (Receiver) 8614 [STREET_ADDRESS][PERSON_NAME] 6150000000"
drag, startPoint x: 381, startPoint y: 236, endPoint x: 261, endPoint y: 240, distance: 120.1
click div "Ship To KAO (Receiver) 8614 [STREET_ADDRESS][PERSON_NAME]"
copy address "[GEOGRAPHIC_DATA]"
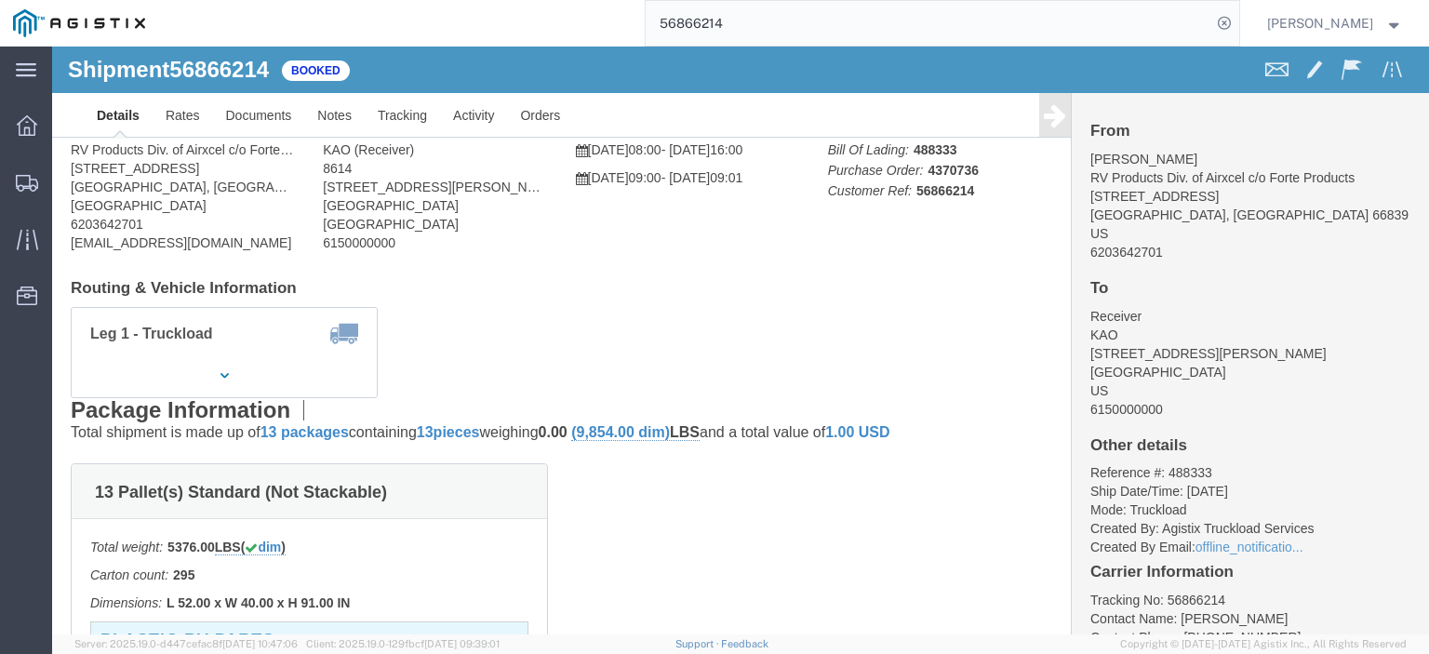
scroll to position [186, 0]
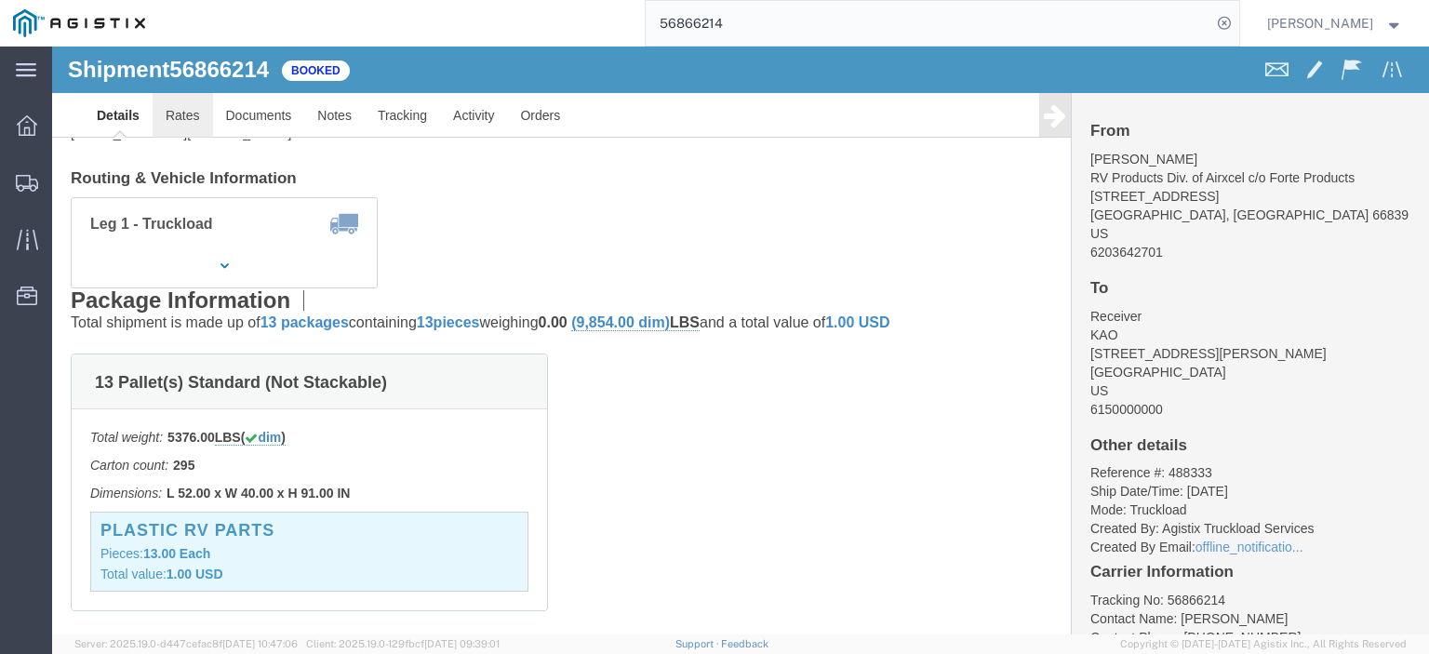
click link "Rates"
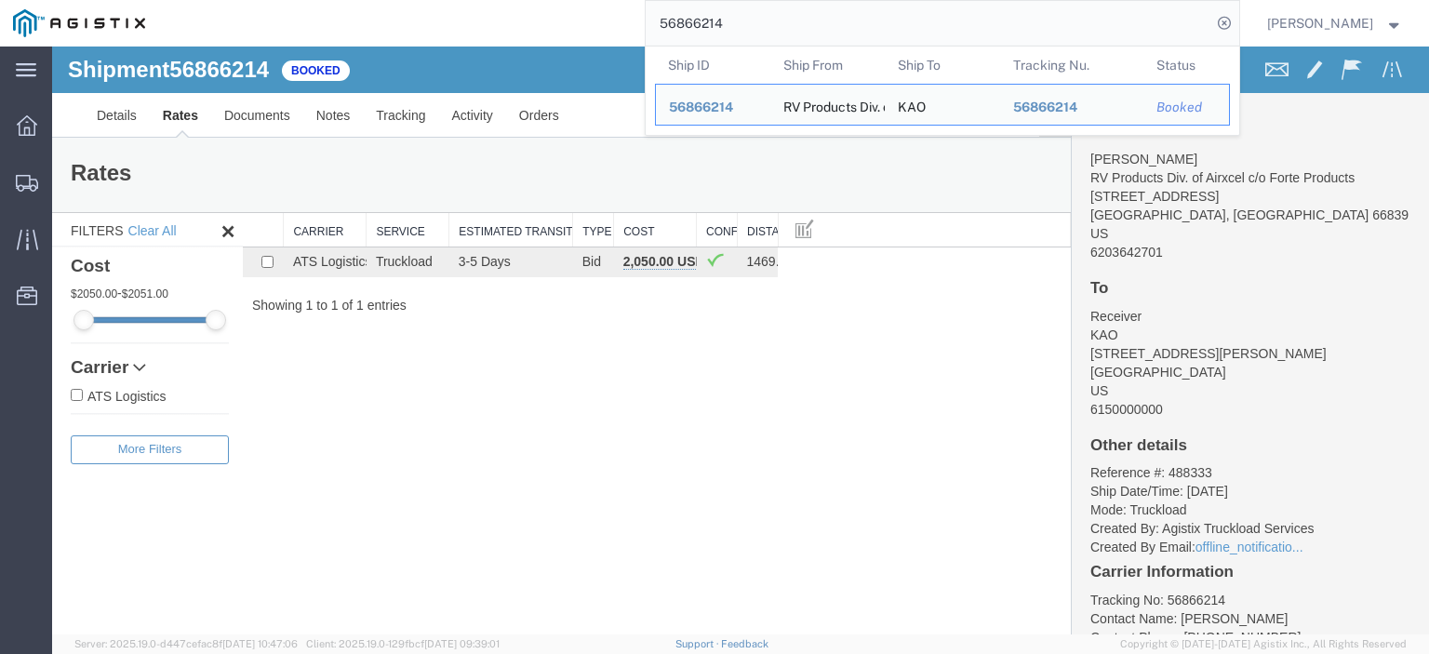
drag, startPoint x: 796, startPoint y: 27, endPoint x: 502, endPoint y: -8, distance: 296.1
click at [502, 0] on html "main_menu Created with Sketch. Collapse Menu Dashboard Shipments Traffic Resour…" at bounding box center [714, 327] width 1429 height 654
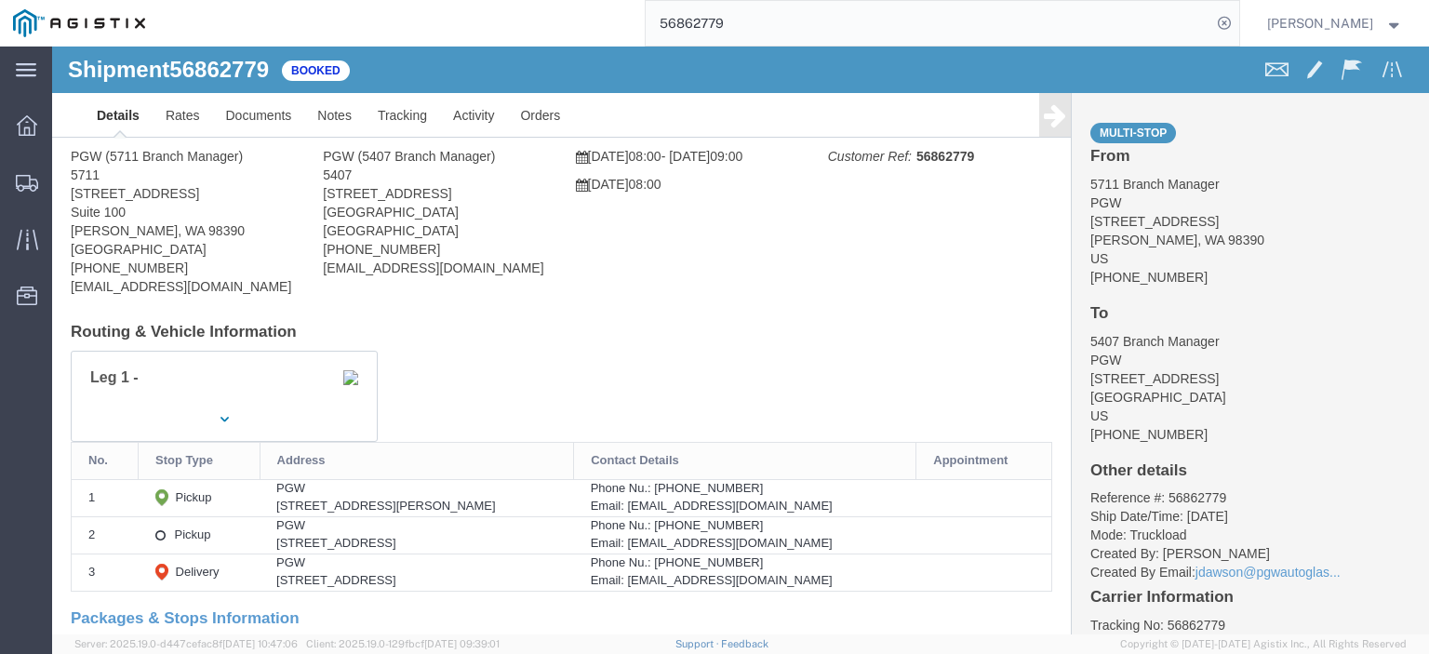
scroll to position [93, 0]
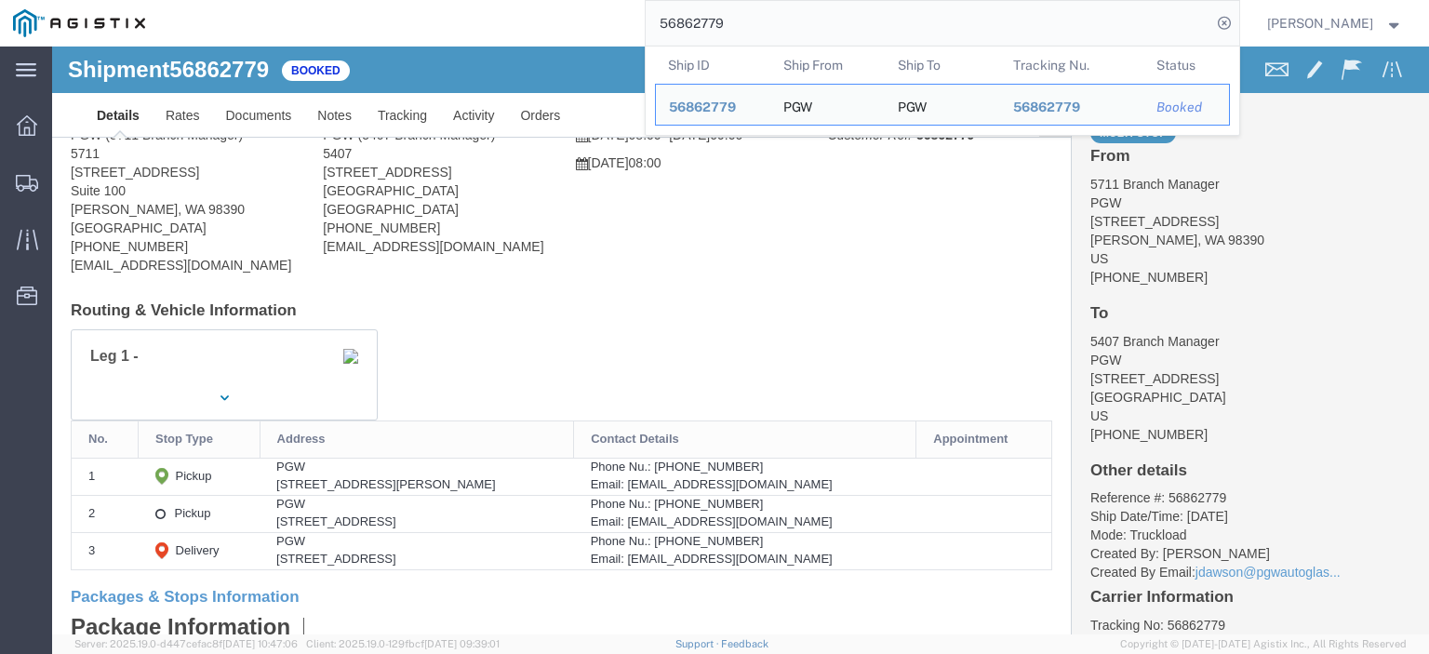
drag, startPoint x: 874, startPoint y: 33, endPoint x: 648, endPoint y: 20, distance: 226.5
click at [648, 20] on div "56862779 Ship ID Ship From Ship To Tracking Nu. Status Ship ID 56862779 Ship Fr…" at bounding box center [698, 23] width 1081 height 47
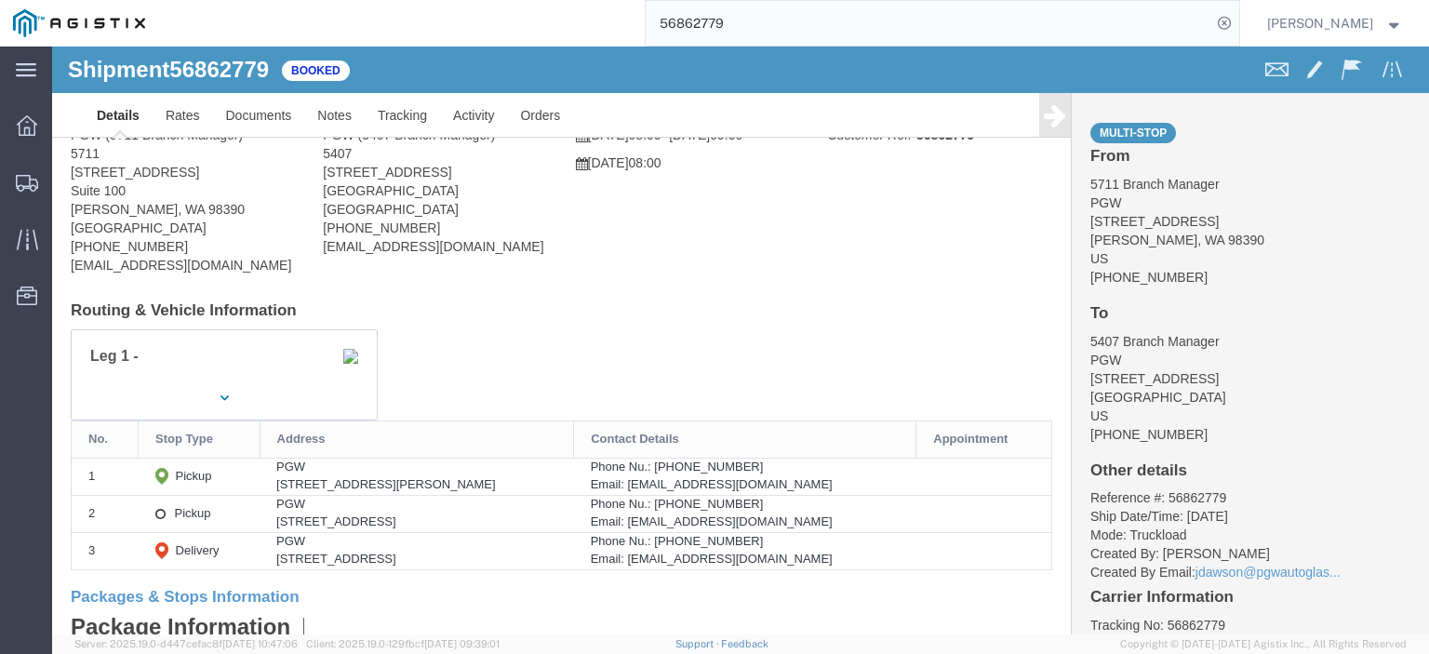
paste input "78032"
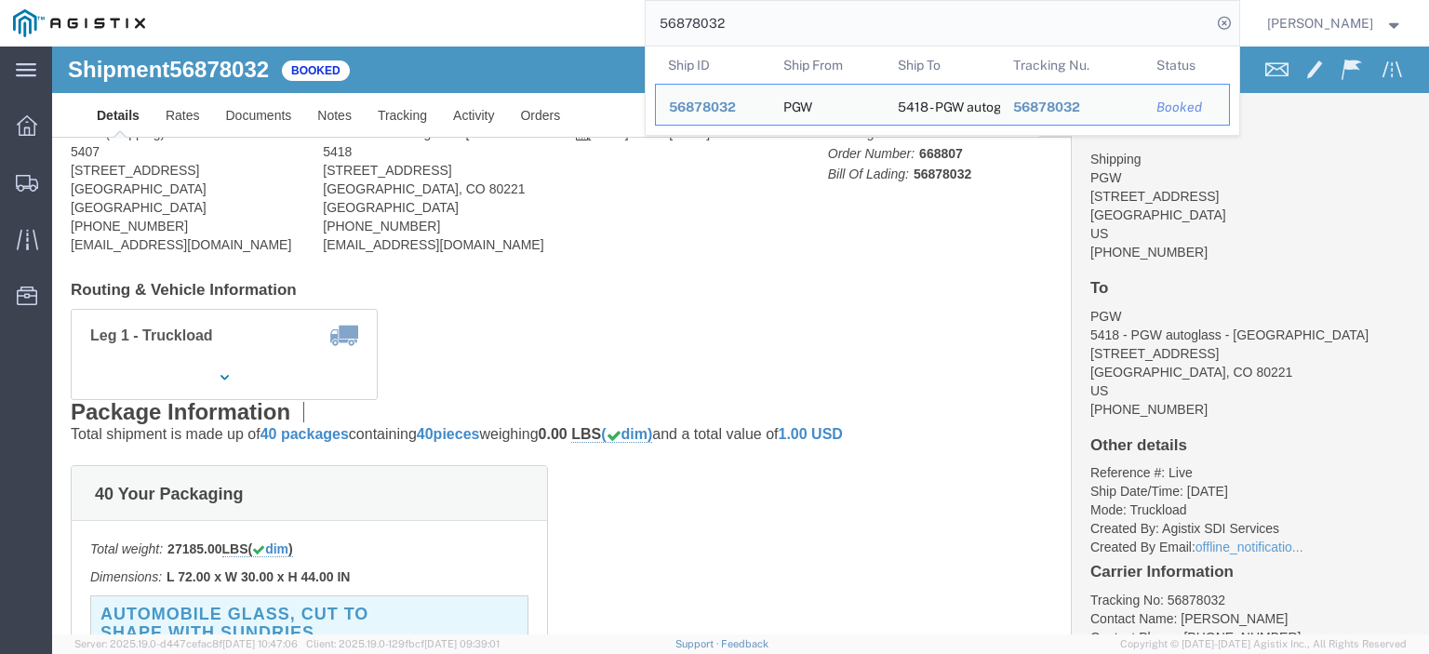
drag, startPoint x: 807, startPoint y: 23, endPoint x: 491, endPoint y: -8, distance: 317.0
click at [491, 0] on html "main_menu Created with Sketch. Collapse Menu Dashboard Shipments Traffic Resour…" at bounding box center [714, 327] width 1429 height 654
paste input "search"
drag, startPoint x: 167, startPoint y: 121, endPoint x: 11, endPoint y: 124, distance: 156.3
click div "Ship From PGW (Shipping) 5407 [STREET_ADDRESS] [PHONE_NUMBER] [EMAIL_ADDRESS][D…"
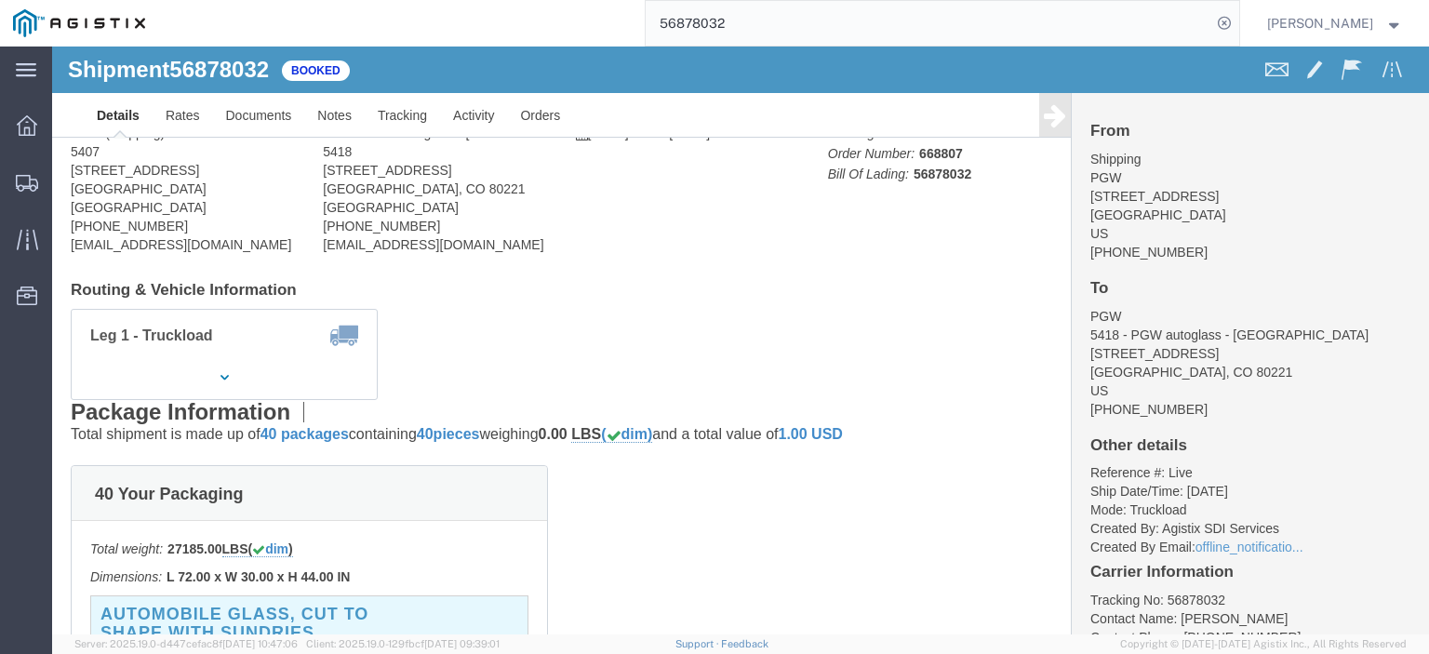
copy address "[STREET_ADDRESS]"
drag, startPoint x: 372, startPoint y: 116, endPoint x: 264, endPoint y: 131, distance: 109.0
click div "Ship To 5418 - PGW autoglass - [GEOGRAPHIC_DATA] (PGW) 5418 [STREET_ADDRESS] [P…"
copy address "[STREET_ADDRESS]"
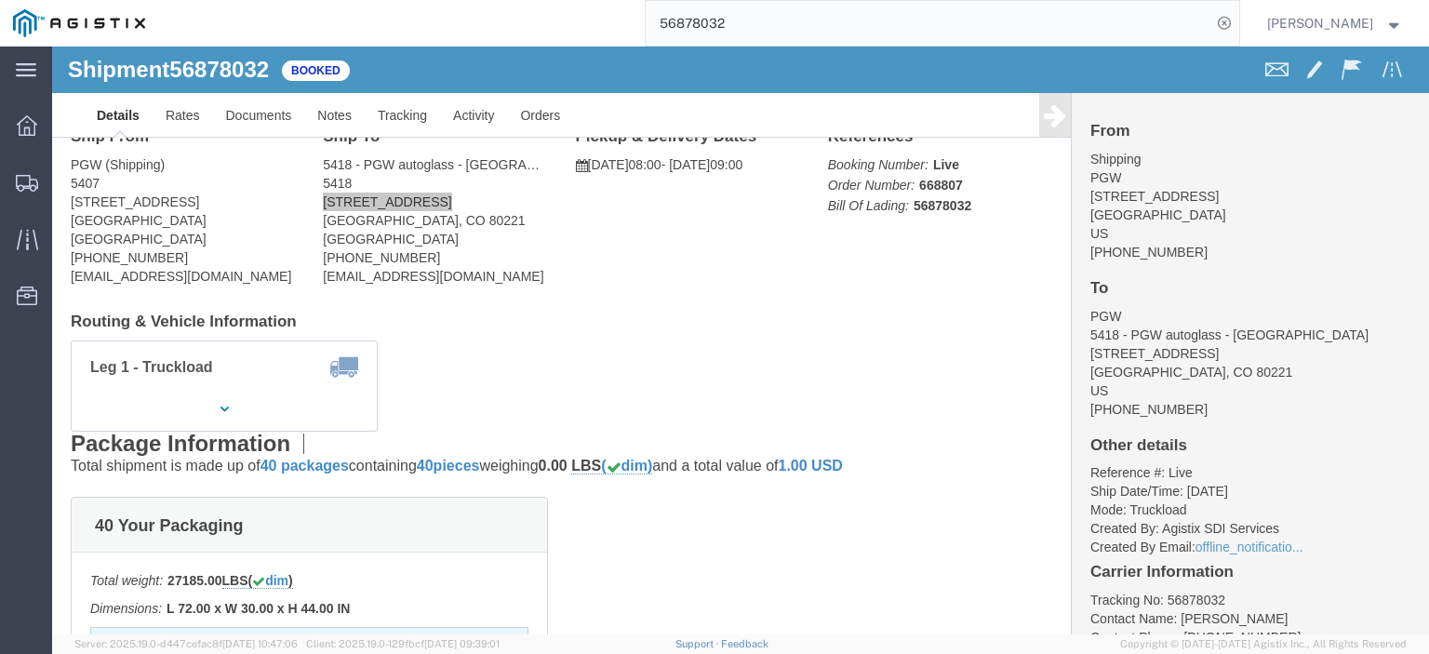
scroll to position [93, 0]
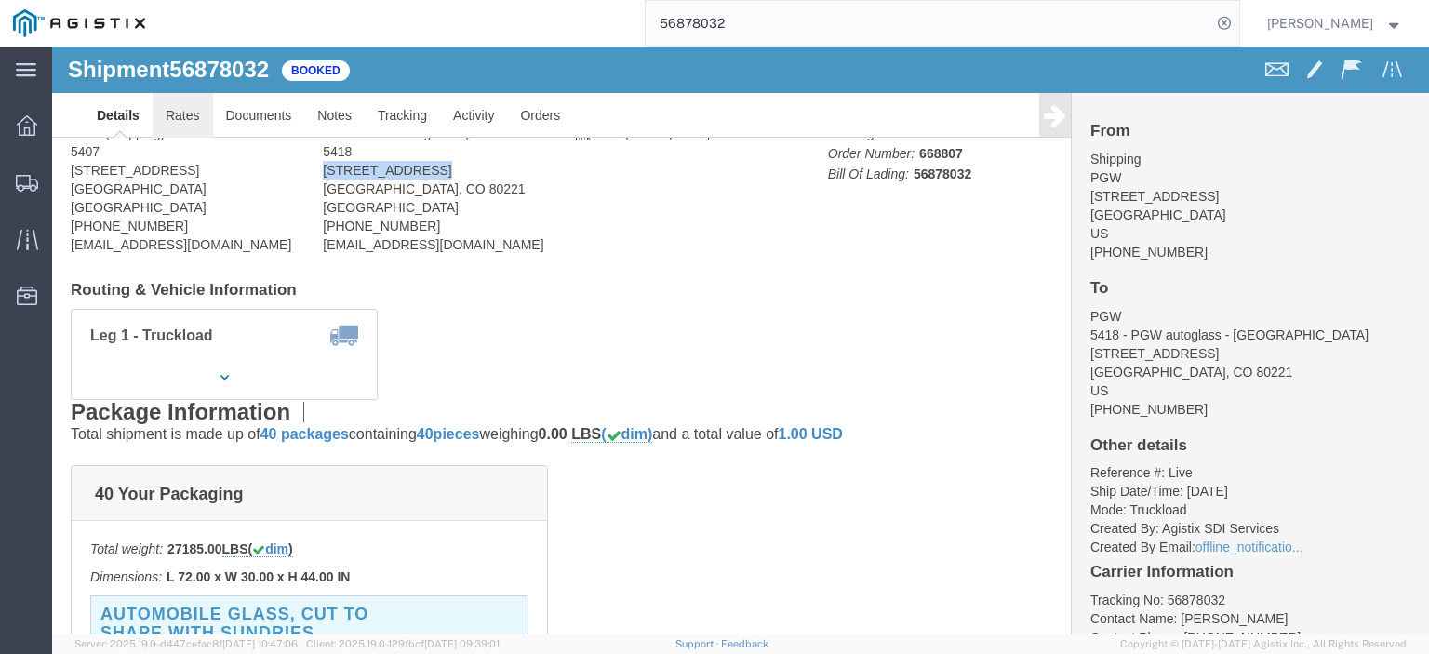
drag, startPoint x: 143, startPoint y: 73, endPoint x: 283, endPoint y: 131, distance: 151.4
click link "Rates"
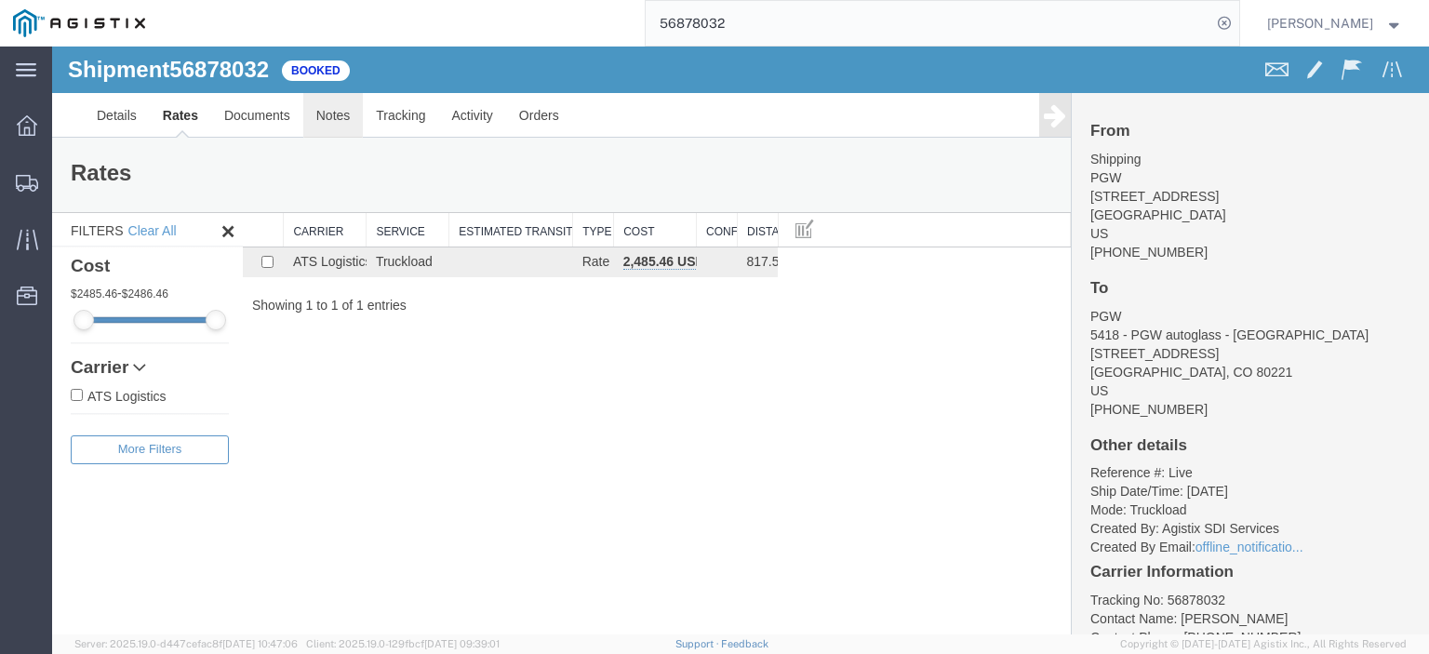
click at [341, 120] on link "Notes" at bounding box center [333, 115] width 60 height 45
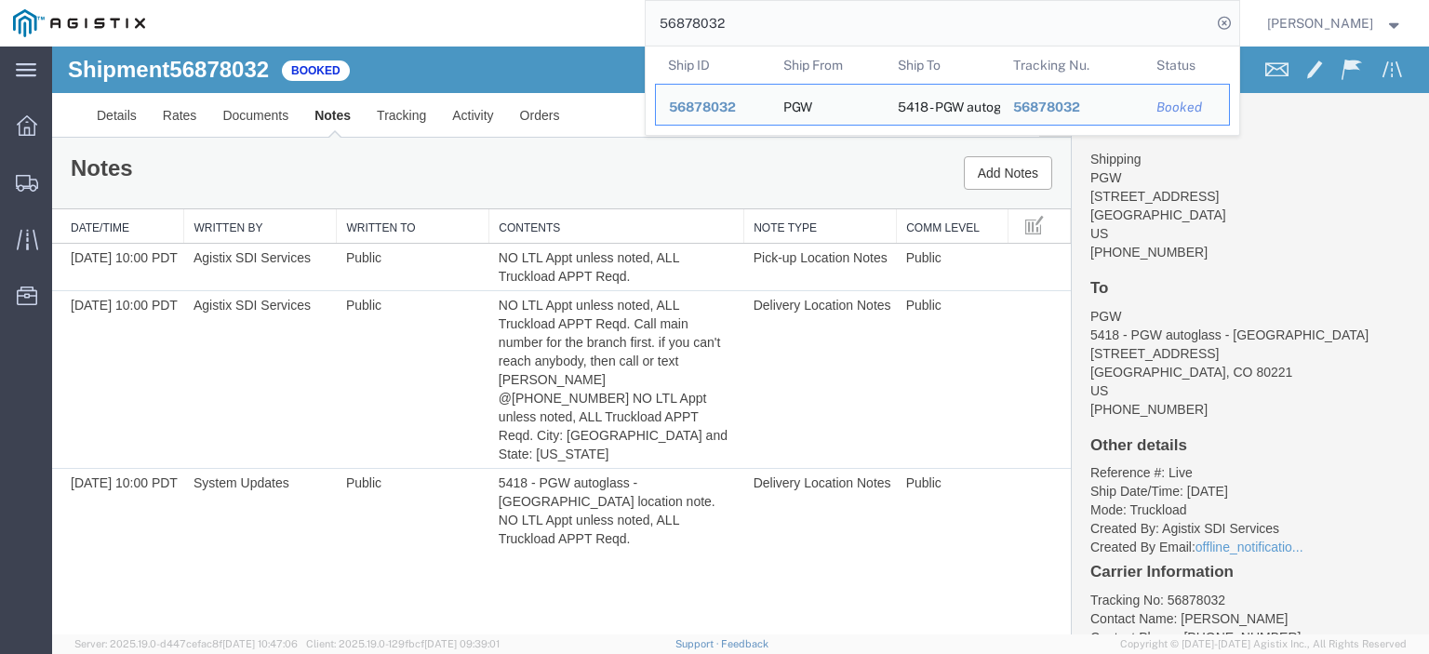
drag, startPoint x: 584, startPoint y: 14, endPoint x: 391, endPoint y: 10, distance: 193.6
click at [392, 12] on div "56878032 Ship ID Ship From Ship To Tracking Nu. Status Ship ID 56878032 Ship Fr…" at bounding box center [698, 23] width 1081 height 47
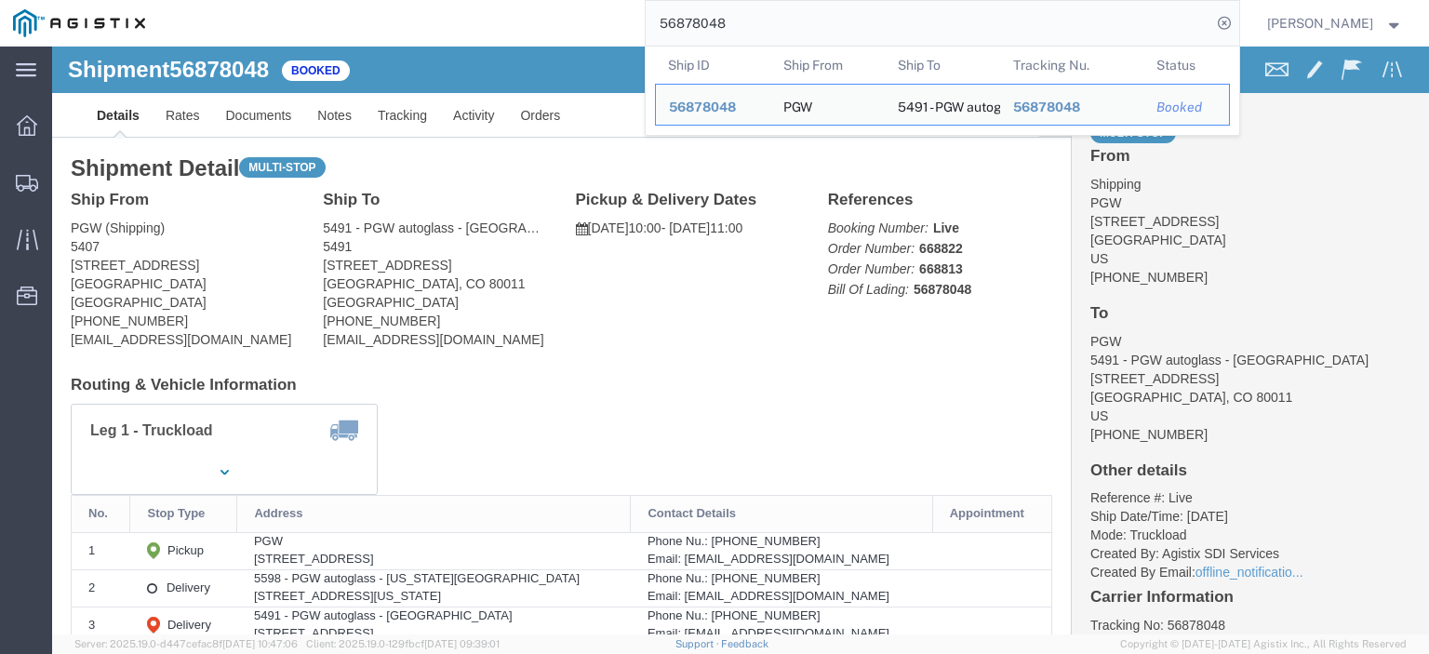
drag, startPoint x: 808, startPoint y: 33, endPoint x: 542, endPoint y: 0, distance: 267.2
click at [542, 0] on div "56878048 Ship ID Ship From Ship To Tracking Nu. Status Ship ID 56878048 Ship Fr…" at bounding box center [698, 23] width 1081 height 47
paste input "search"
drag, startPoint x: 182, startPoint y: 213, endPoint x: 17, endPoint y: 226, distance: 166.1
click div "Ship From PGW (Shipping) 5407 [STREET_ADDRESS] [PHONE_NUMBER] [EMAIL_ADDRESS][D…"
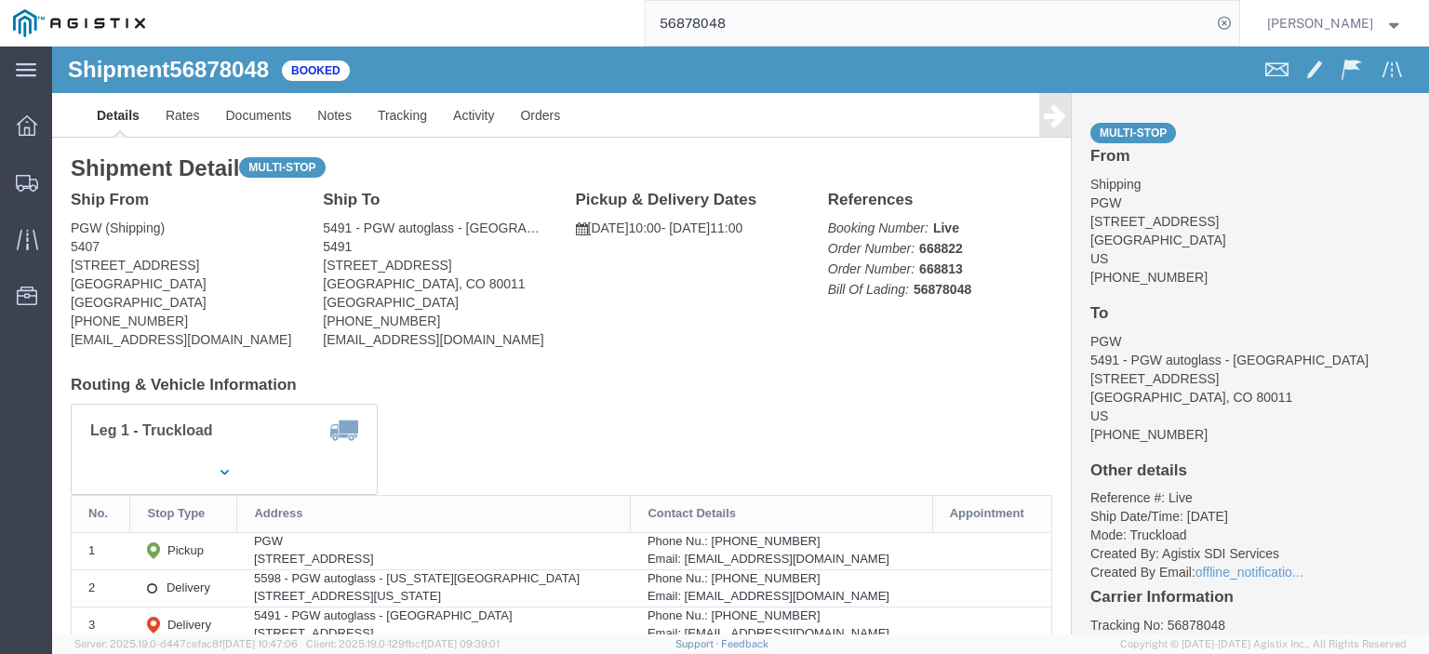
drag, startPoint x: 387, startPoint y: 218, endPoint x: 249, endPoint y: 217, distance: 137.7
click div "Ship From PGW (Shipping) [STREET_ADDRESS] [PHONE_NUMBER] [EMAIL_ADDRESS][DOMAIN…"
click address "5491 - PGW autoglass - [GEOGRAPHIC_DATA] (PGW) 5491 [STREET_ADDRESS] [PHONE_NUM…"
drag, startPoint x: 401, startPoint y: 218, endPoint x: 256, endPoint y: 218, distance: 145.2
click div "Ship To 5491 - PGW autoglass - [GEOGRAPHIC_DATA] (PGW) 5491 [STREET_ADDRESS] [P…"
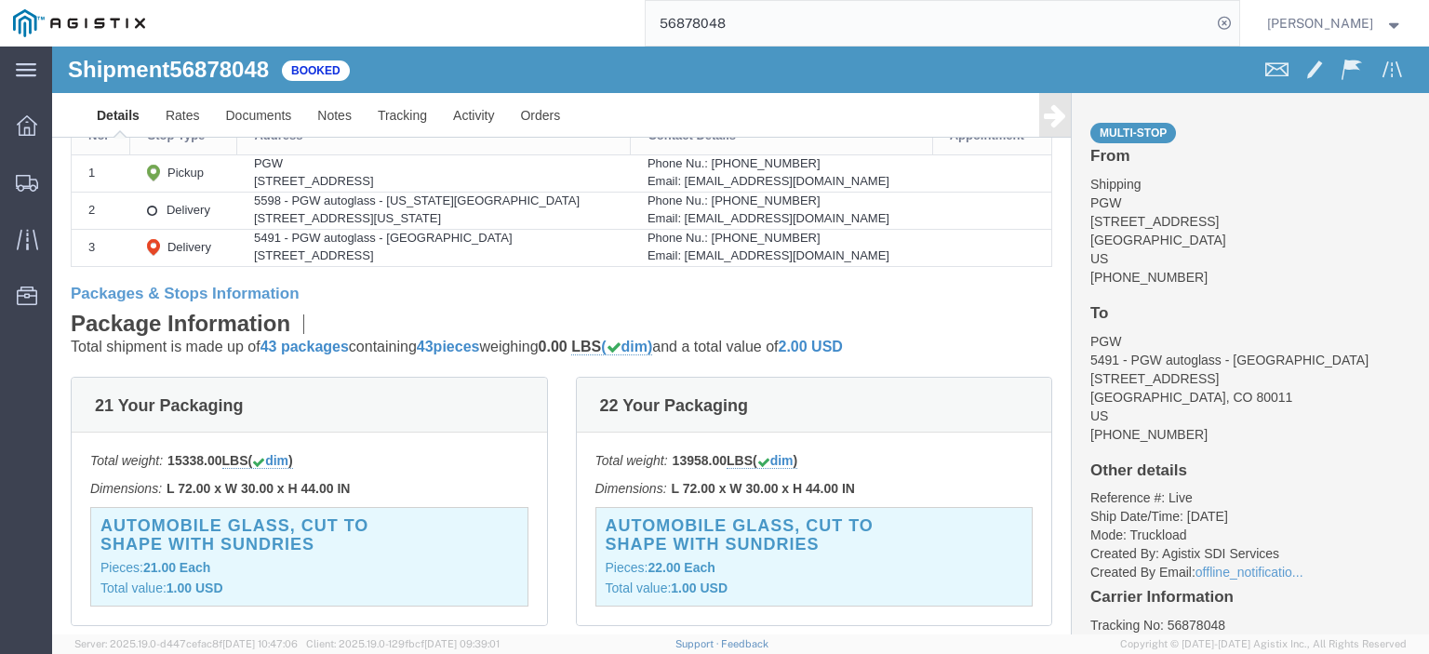
scroll to position [186, 0]
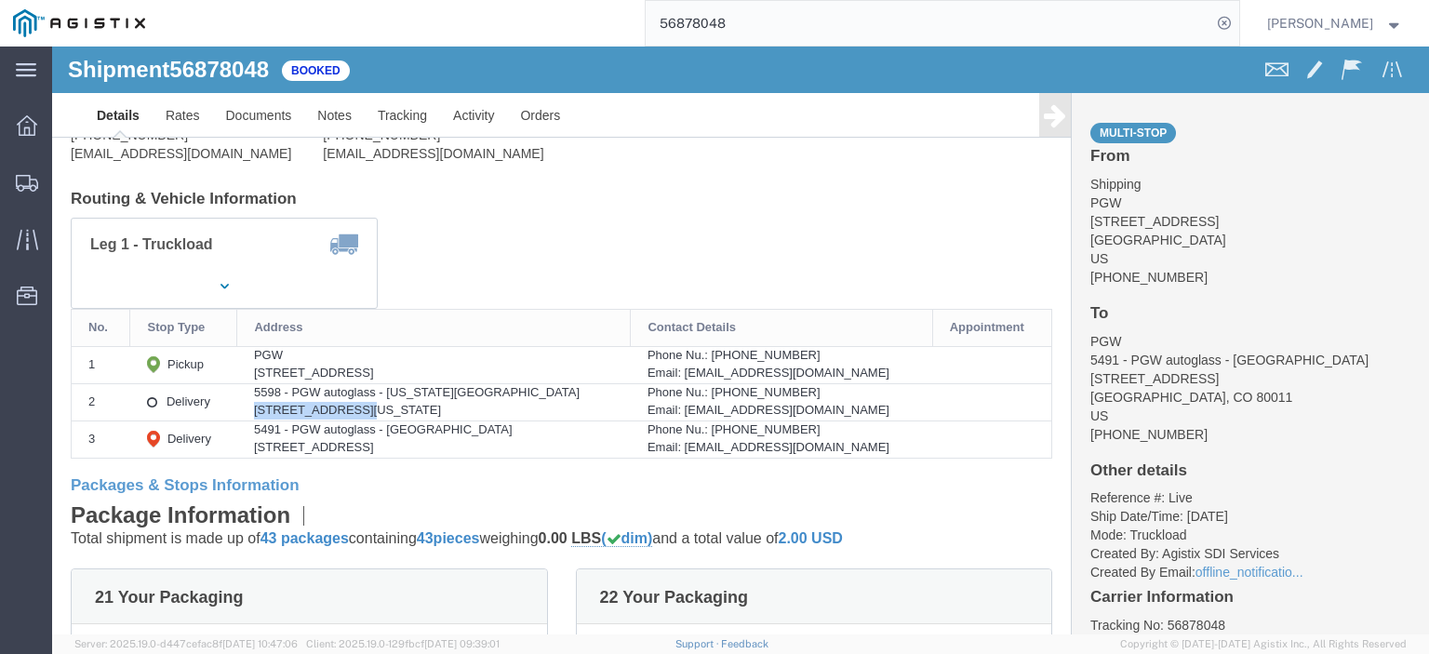
drag, startPoint x: 322, startPoint y: 359, endPoint x: 206, endPoint y: 362, distance: 116.3
click td "5598 - PGW autoglass - [US_STATE][GEOGRAPHIC_DATA] [STREET_ADDRESS][US_STATE]"
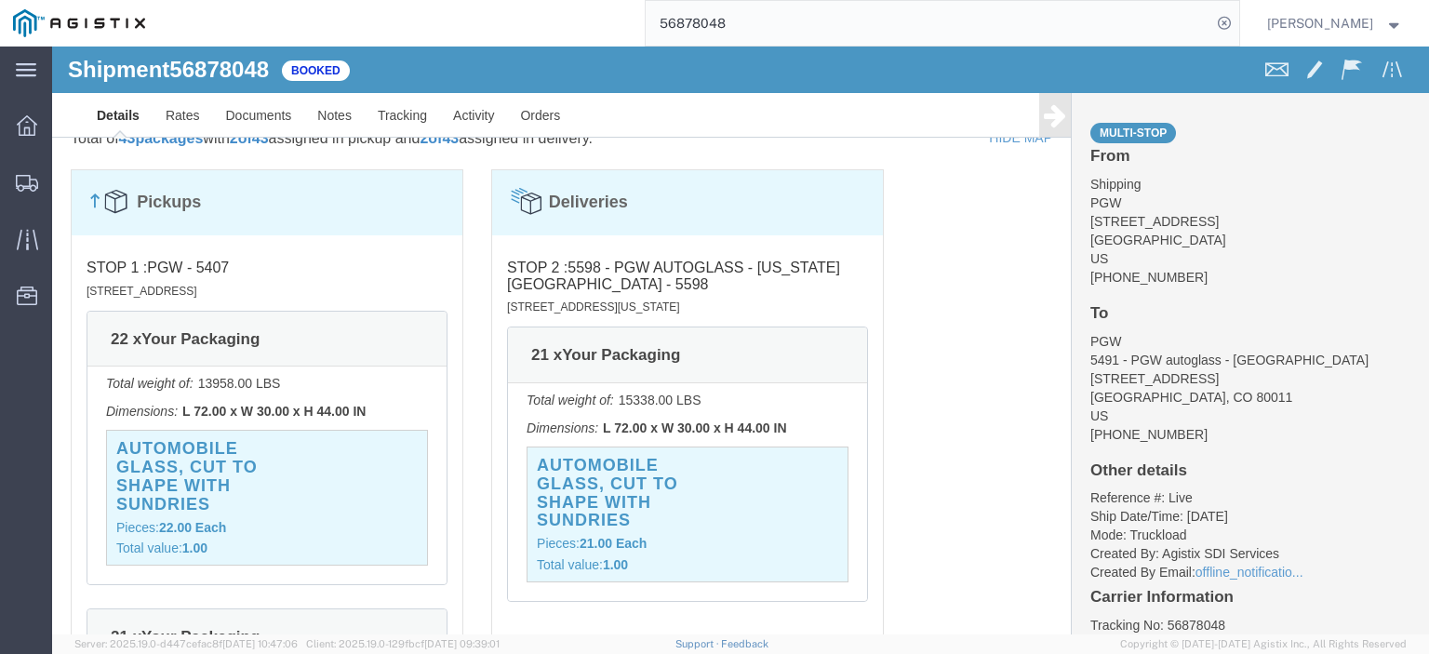
scroll to position [1210, 0]
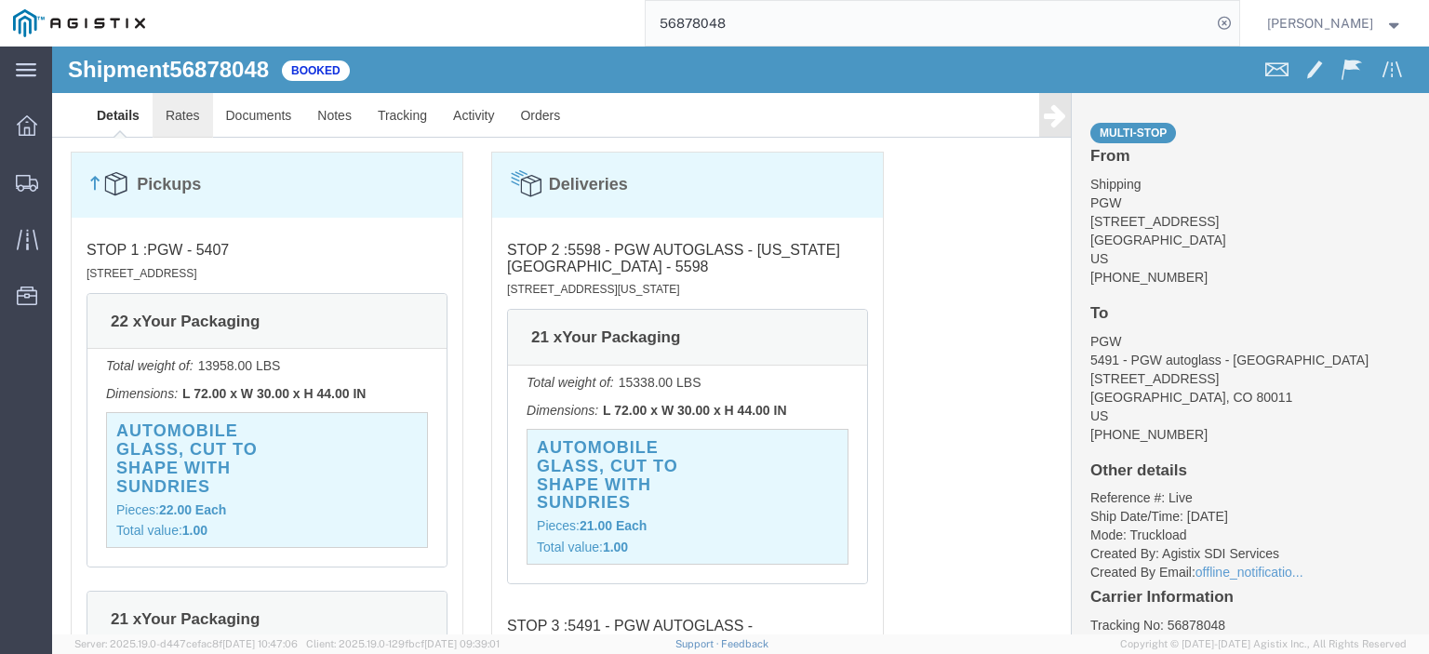
click link "Rates"
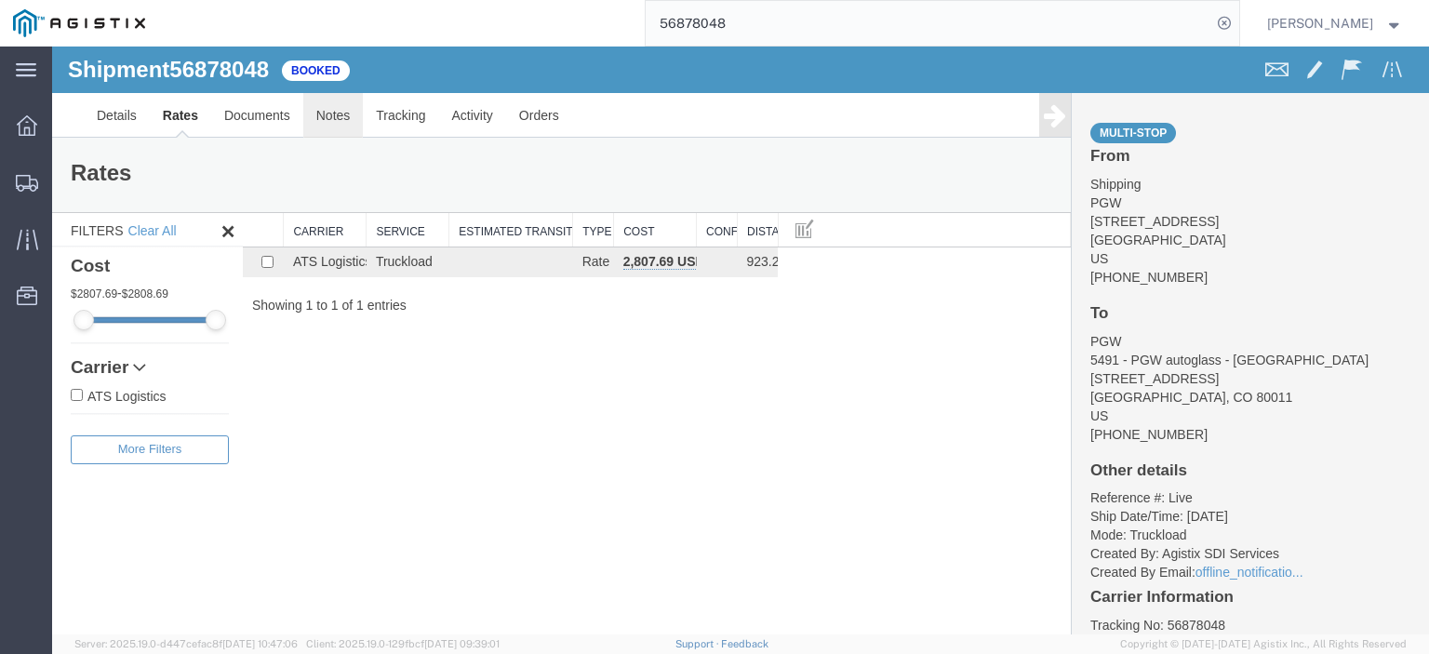
click at [331, 124] on link "Notes" at bounding box center [333, 115] width 60 height 45
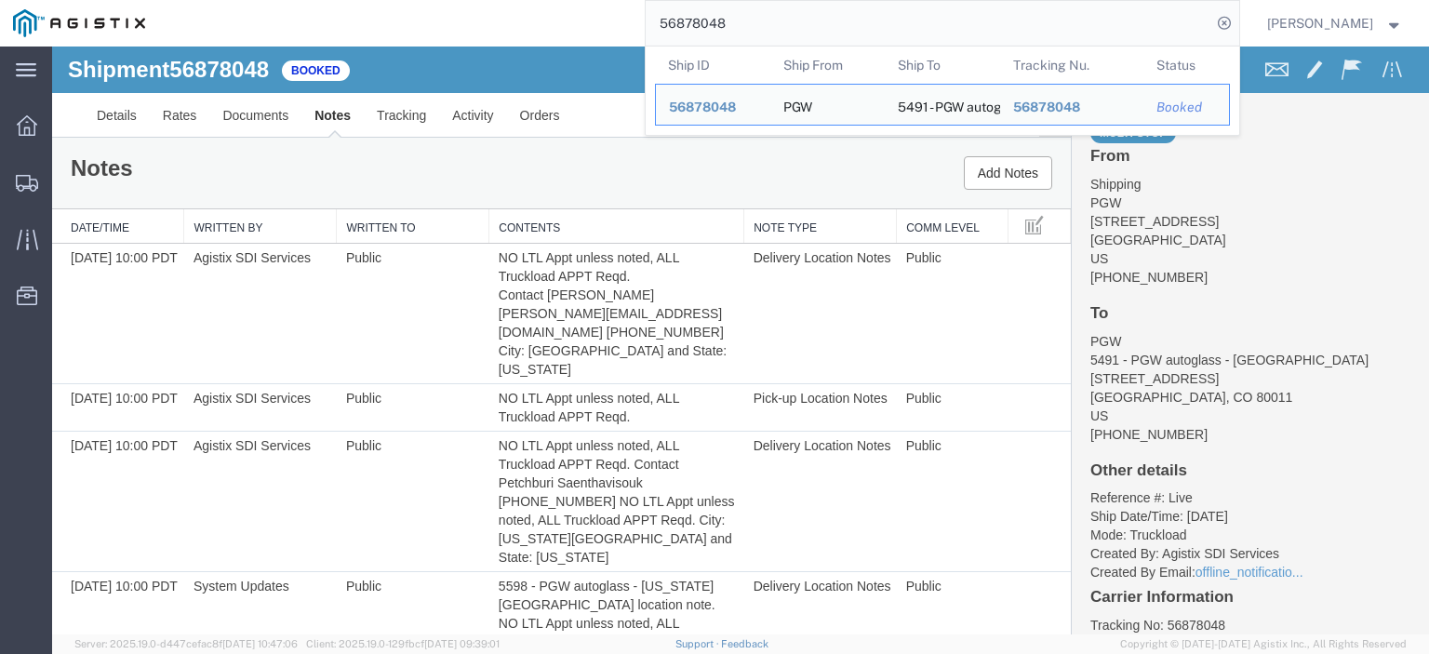
drag, startPoint x: 842, startPoint y: 30, endPoint x: 543, endPoint y: 21, distance: 298.8
click at [543, 21] on div "56878048 Ship ID Ship From Ship To Tracking Nu. Status Ship ID 56878048 Ship Fr…" at bounding box center [698, 23] width 1081 height 47
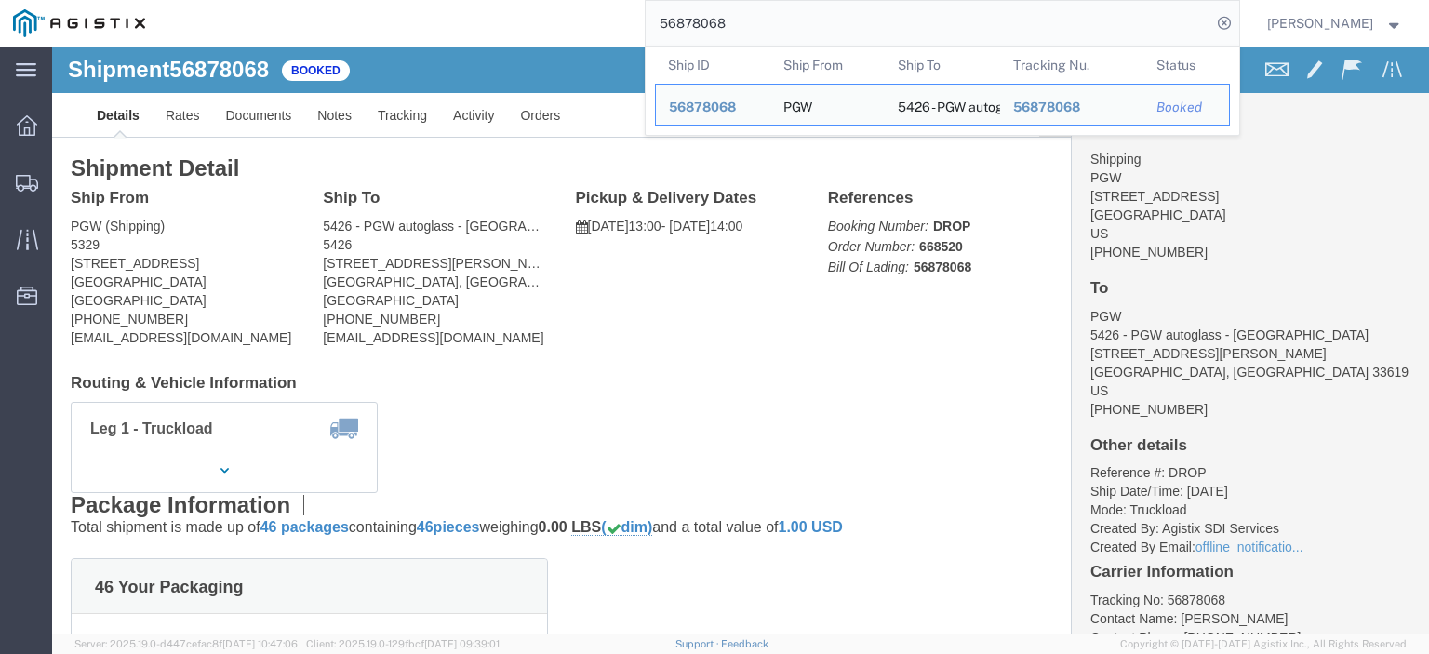
drag, startPoint x: 775, startPoint y: 34, endPoint x: 488, endPoint y: -2, distance: 289.8
click at [488, 0] on html "main_menu Created with Sketch. Collapse Menu Dashboard Shipments Traffic Resour…" at bounding box center [714, 327] width 1429 height 654
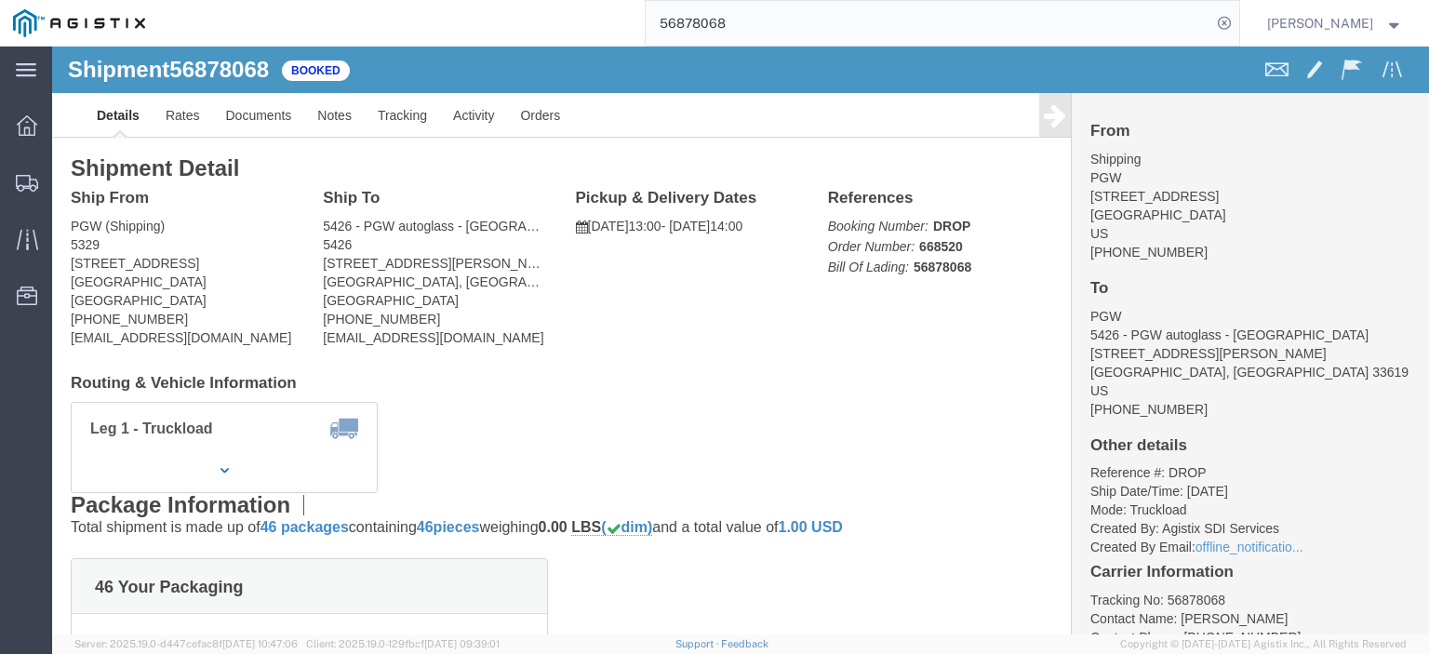
paste input "72"
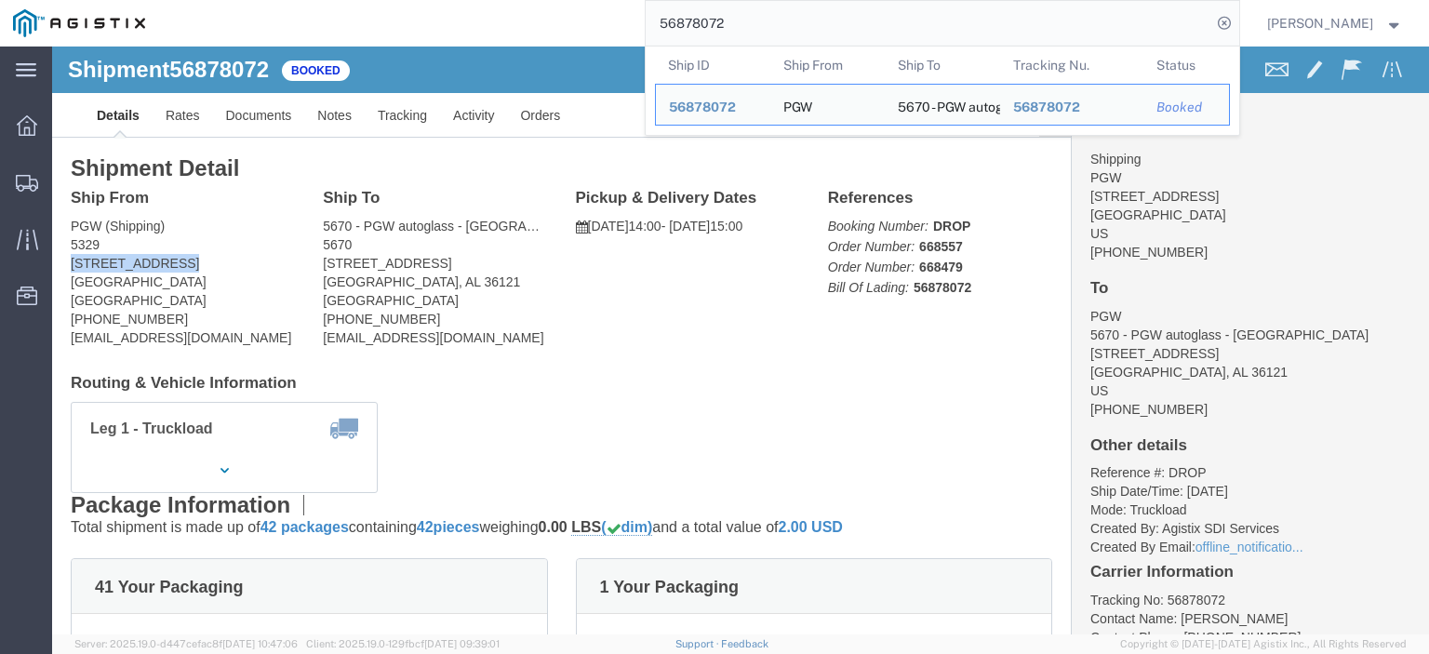
drag, startPoint x: 134, startPoint y: 220, endPoint x: 50, endPoint y: 264, distance: 94.9
click html "Shipment 56878072 Booked Details Rates Documents Notes Tracking Activity Orders…"
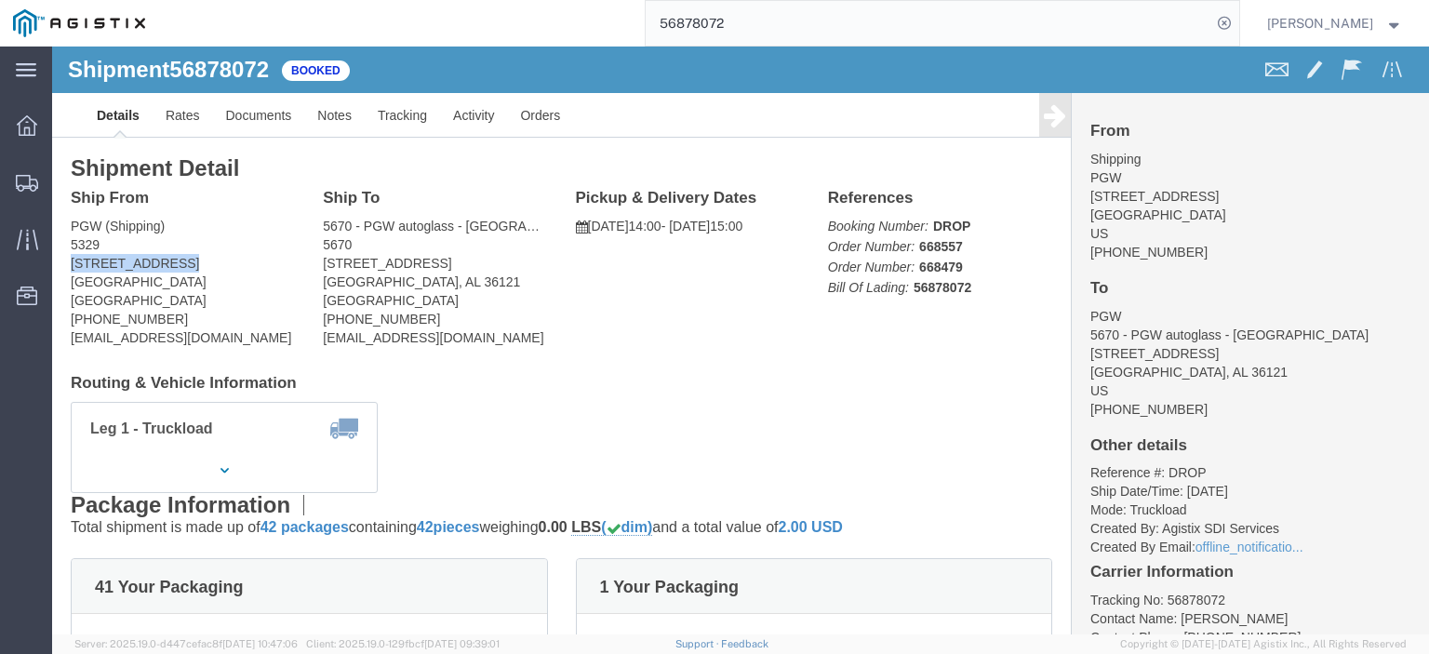
drag, startPoint x: 395, startPoint y: 215, endPoint x: 255, endPoint y: 221, distance: 139.7
click div "Ship To 5670 - PGW autoglass - [GEOGRAPHIC_DATA] (PGW) 5670 [STREET_ADDRESS] [P…"
drag, startPoint x: 305, startPoint y: 216, endPoint x: 378, endPoint y: 223, distance: 73.0
click address "5670 - PGW autoglass - [GEOGRAPHIC_DATA] (PGW) 5670 [STREET_ADDRESS] [PHONE_NUM…"
drag, startPoint x: 469, startPoint y: 292, endPoint x: 261, endPoint y: 296, distance: 208.5
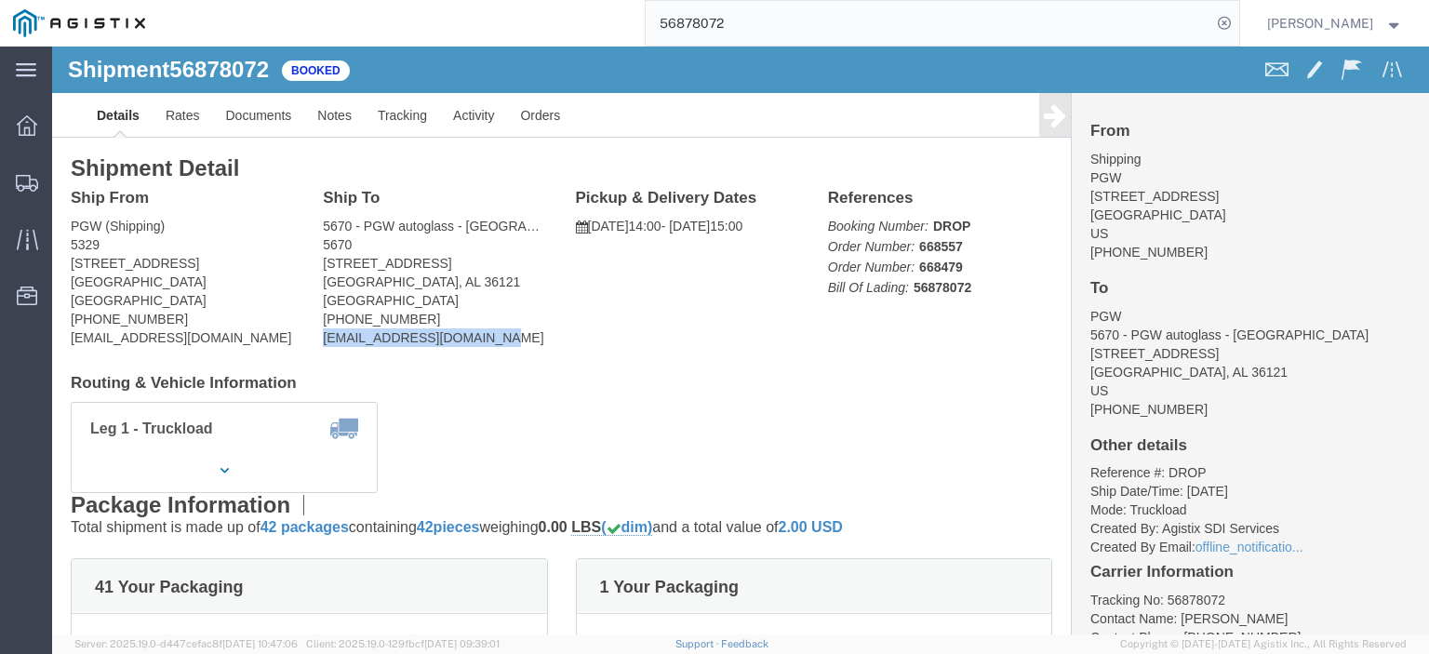
click div "Ship To 5670 - PGW autoglass - [GEOGRAPHIC_DATA] (PGW) 5670 [STREET_ADDRESS] [P…"
click link "Rates"
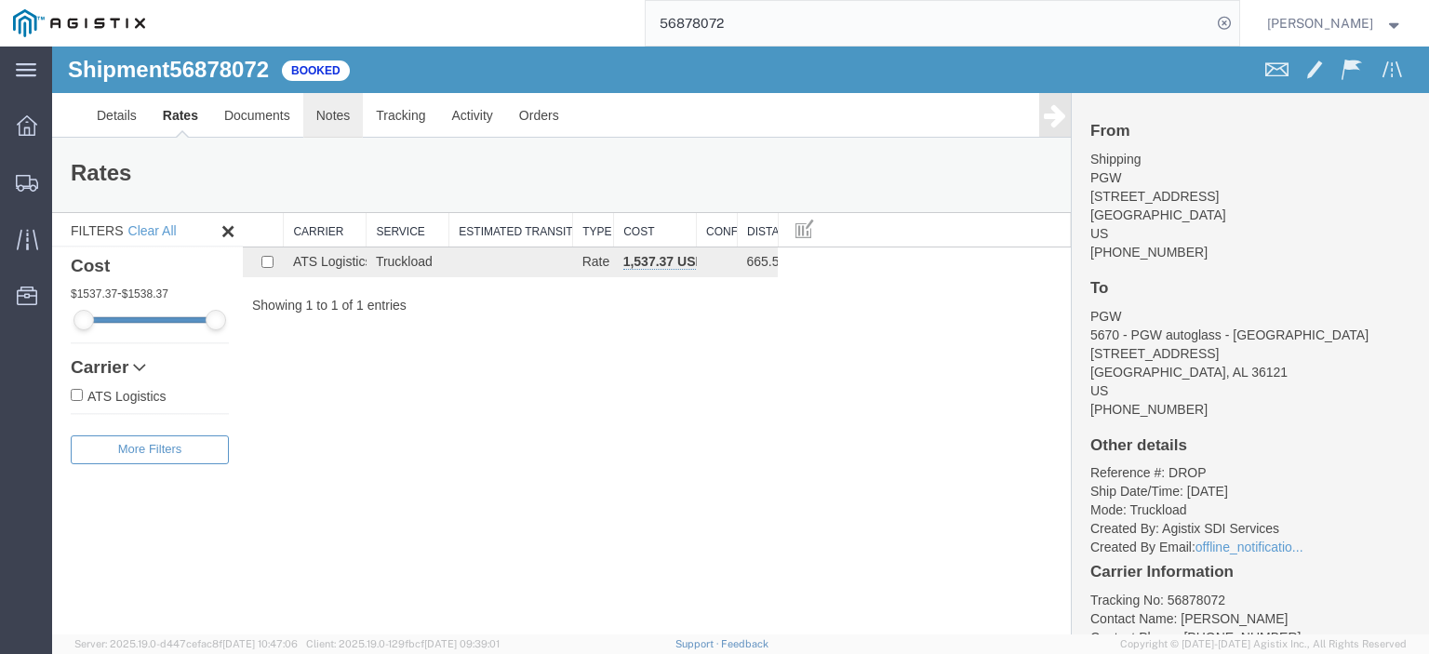
click at [311, 123] on link "Notes" at bounding box center [333, 115] width 60 height 45
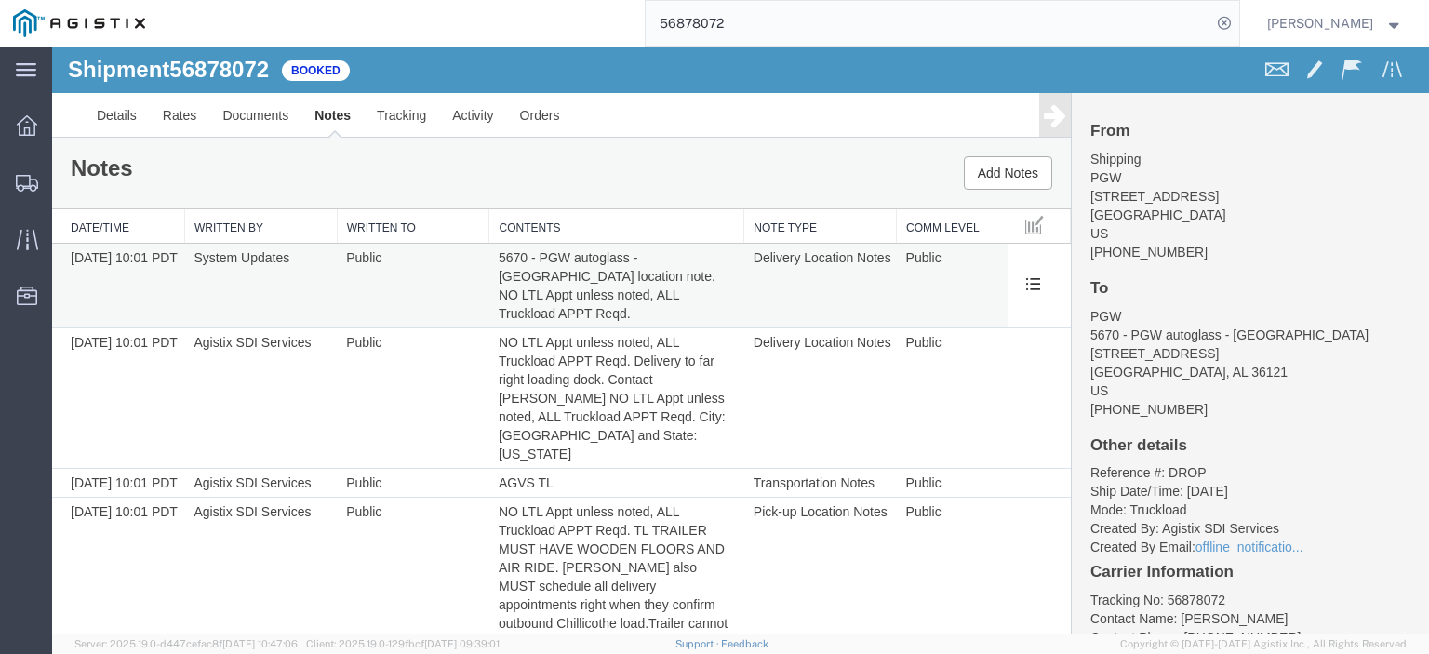
scroll to position [49, 0]
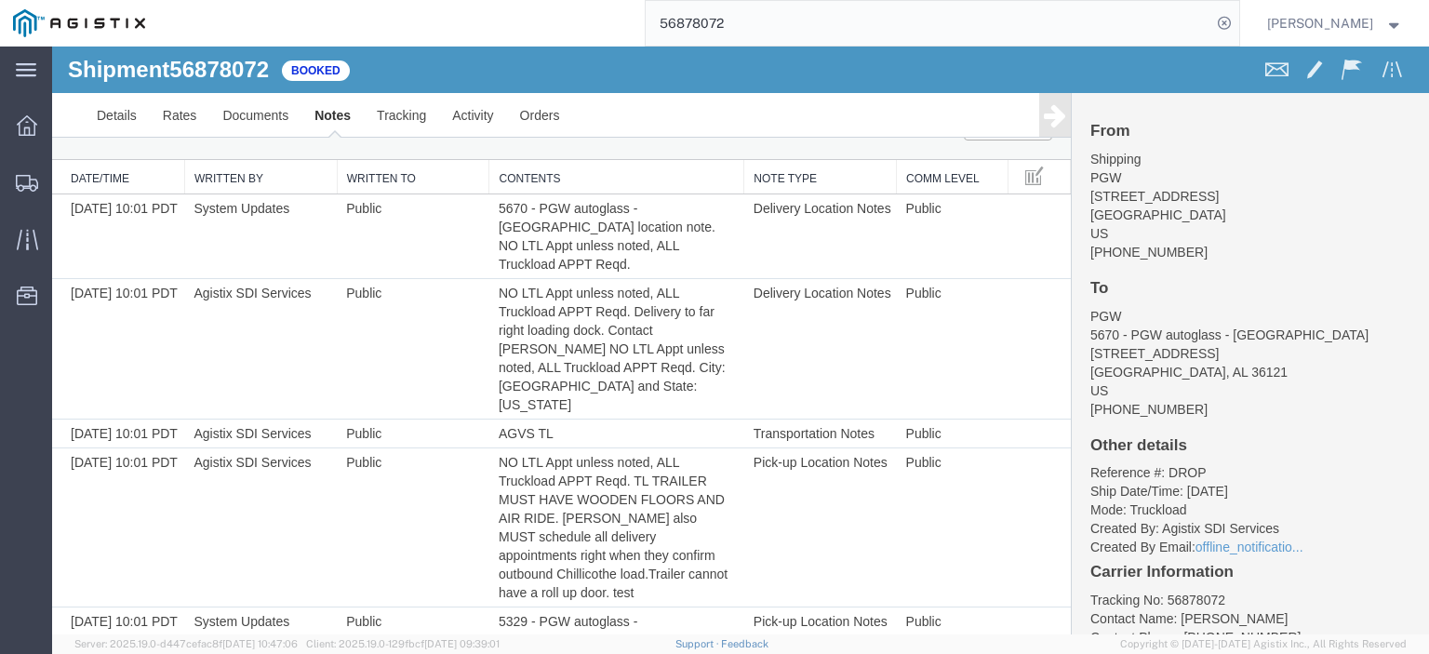
drag, startPoint x: 781, startPoint y: 14, endPoint x: 542, endPoint y: 7, distance: 239.2
click at [542, 7] on div "56878072" at bounding box center [698, 23] width 1081 height 47
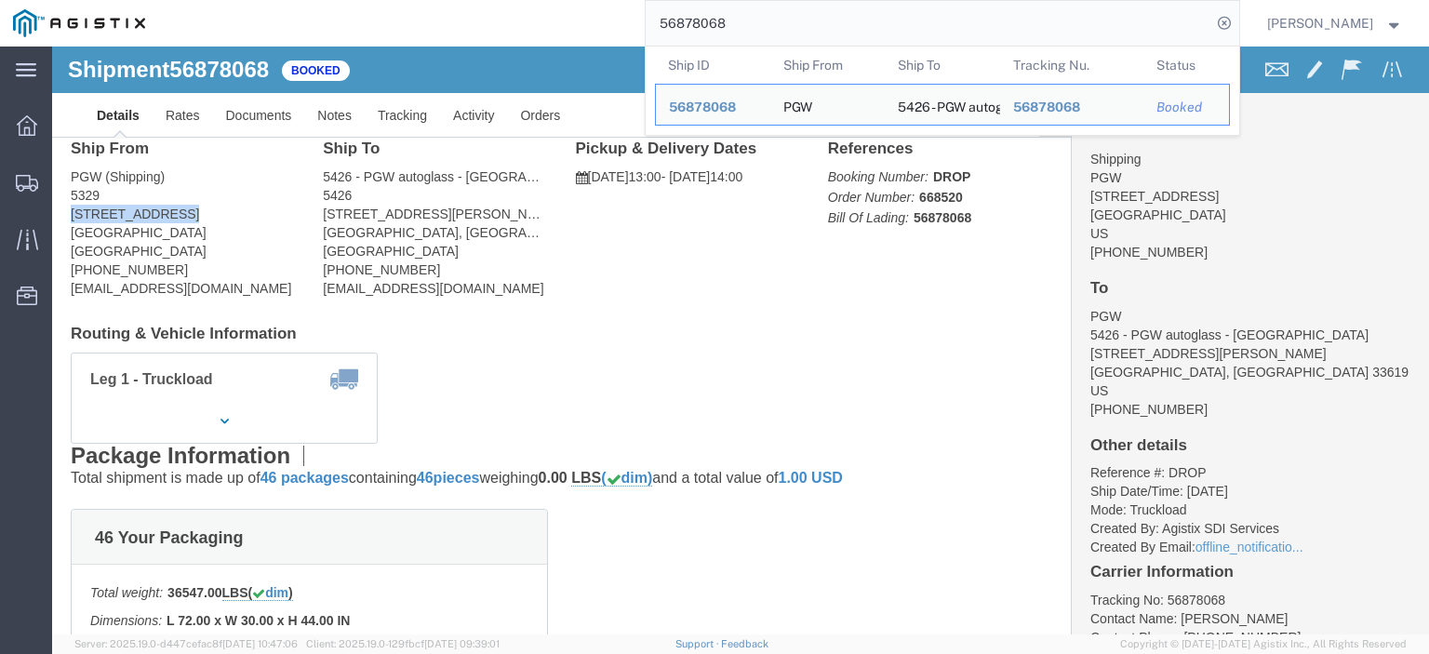
drag, startPoint x: 132, startPoint y: 158, endPoint x: 14, endPoint y: 160, distance: 118.2
click div "Ship From PGW (Shipping) [STREET_ADDRESS] [PHONE_NUMBER] [EMAIL_ADDRESS][DOMAIN…"
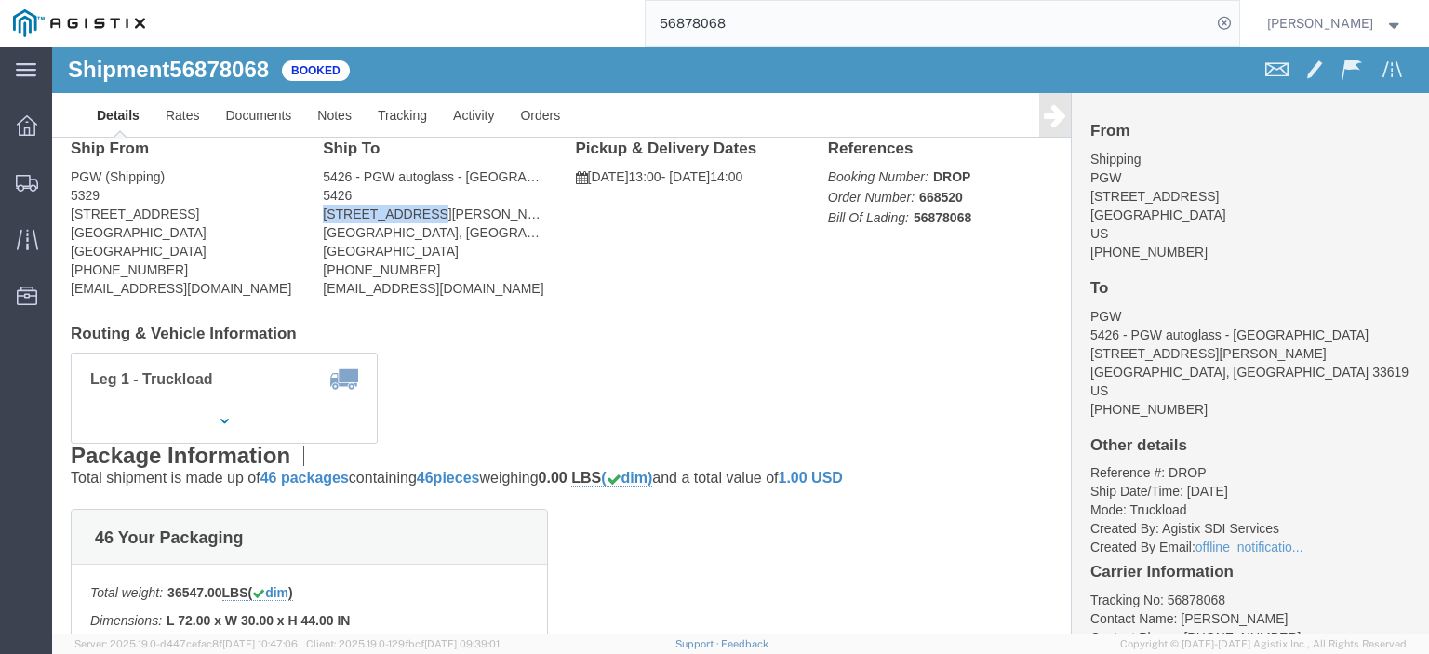
drag, startPoint x: 376, startPoint y: 168, endPoint x: 267, endPoint y: 170, distance: 108.9
click div "Ship To 5426 - PGW autoglass - [GEOGRAPHIC_DATA] (PGW) [STREET_ADDRESS][PERSON_…"
click link "Rates"
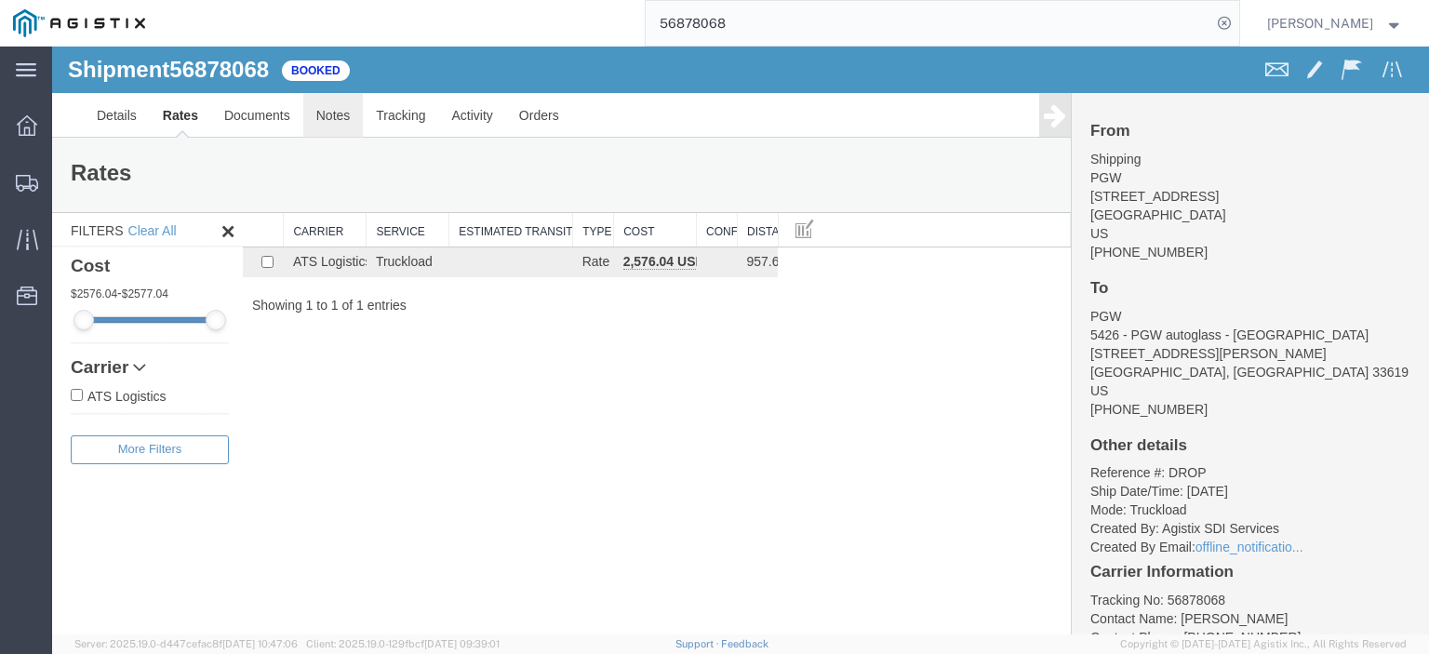
click at [340, 133] on link "Notes" at bounding box center [333, 115] width 60 height 45
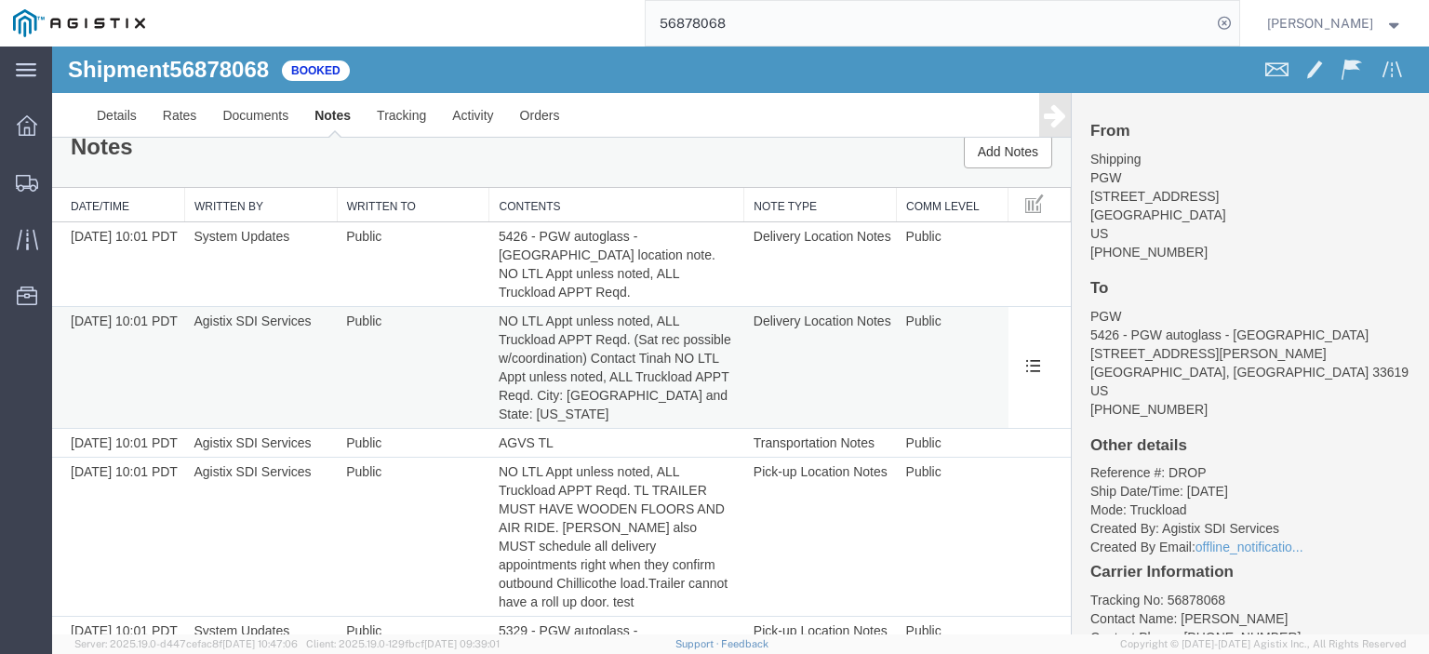
scroll to position [31, 0]
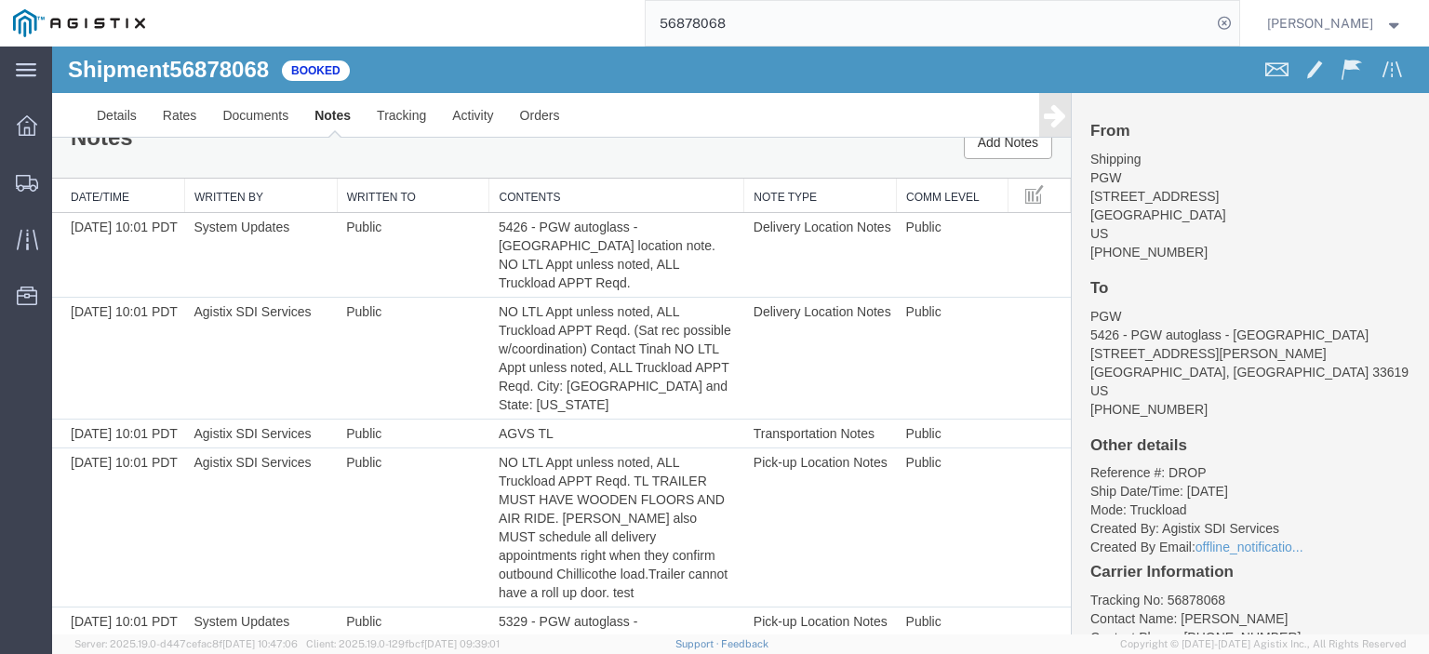
drag, startPoint x: 823, startPoint y: 32, endPoint x: 356, endPoint y: 0, distance: 467.2
click at [418, 21] on div "56878068" at bounding box center [698, 23] width 1081 height 47
type input "56839743"
